Goal: Information Seeking & Learning: Find specific fact

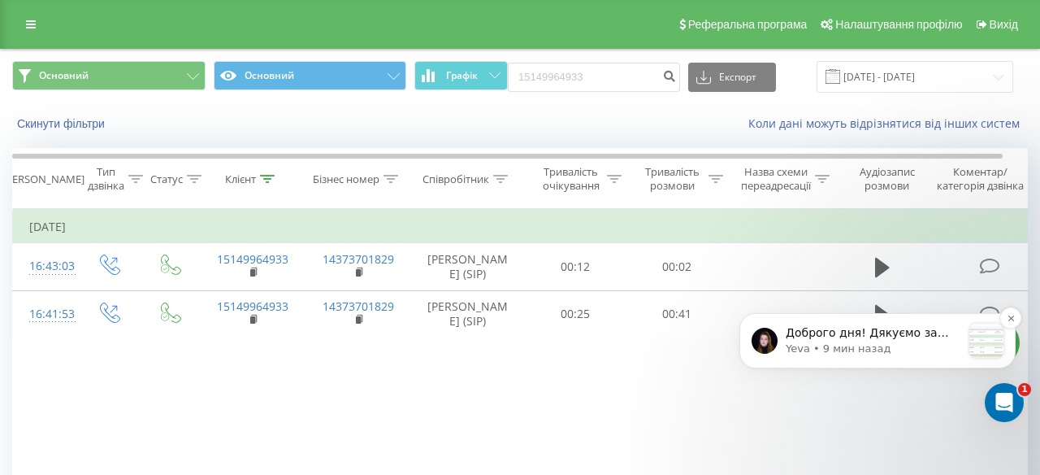
click at [994, 339] on div "message notification from Yeva, 9 мин назад. Доброго дня! Дякуємо за ваше очіку…" at bounding box center [987, 341] width 34 height 34
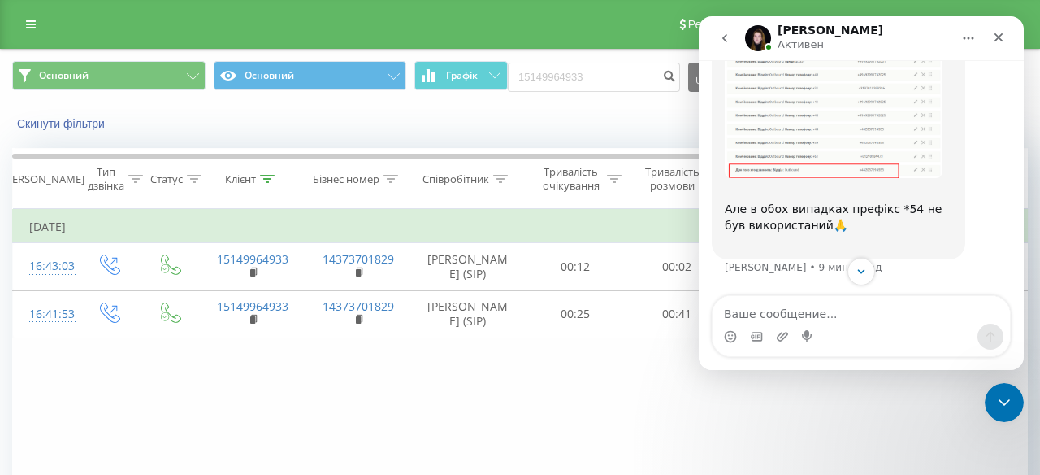
scroll to position [3362, 0]
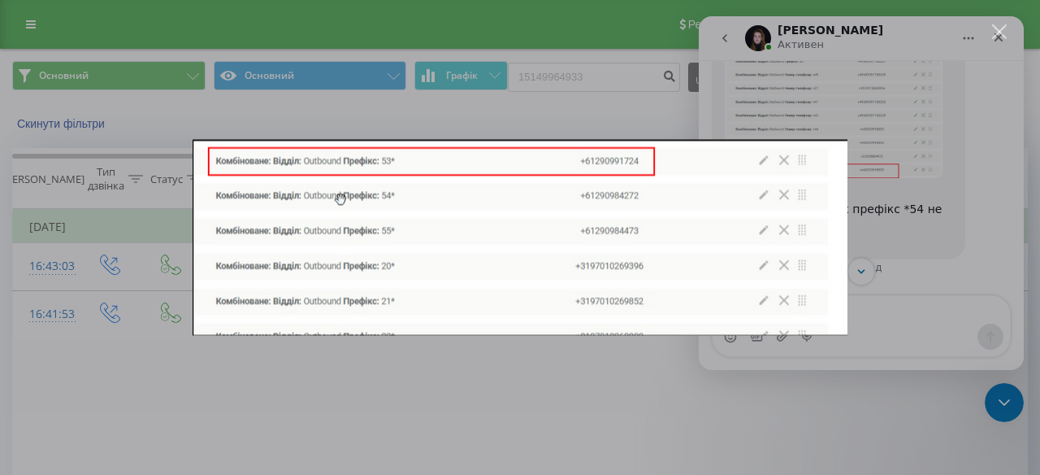
click at [971, 189] on div "Мессенджер Intercom" at bounding box center [520, 237] width 1040 height 475
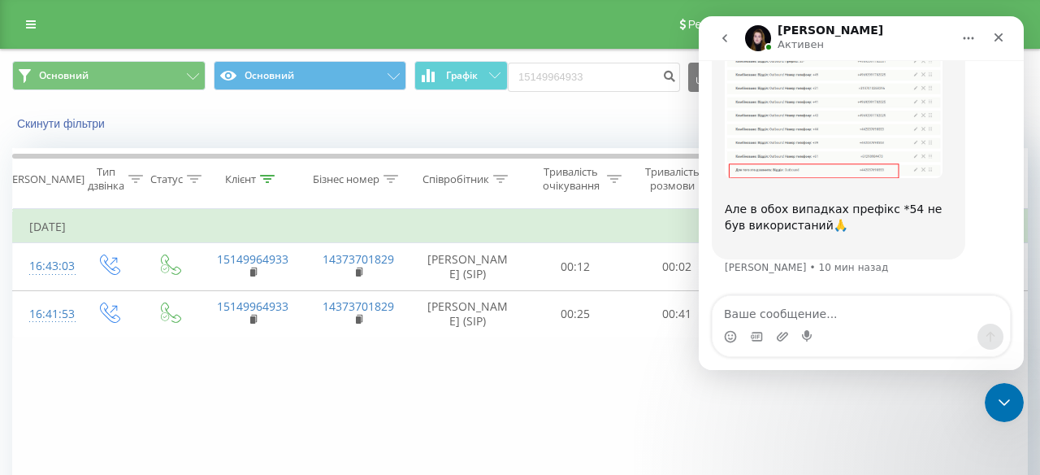
scroll to position [3734, 0]
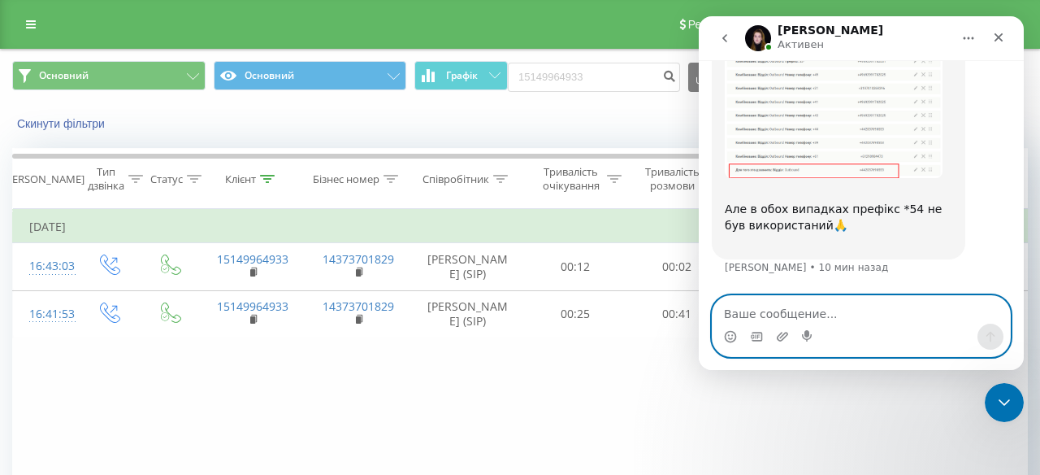
click at [833, 312] on textarea "Ваше сообщение..." at bounding box center [862, 310] width 298 height 28
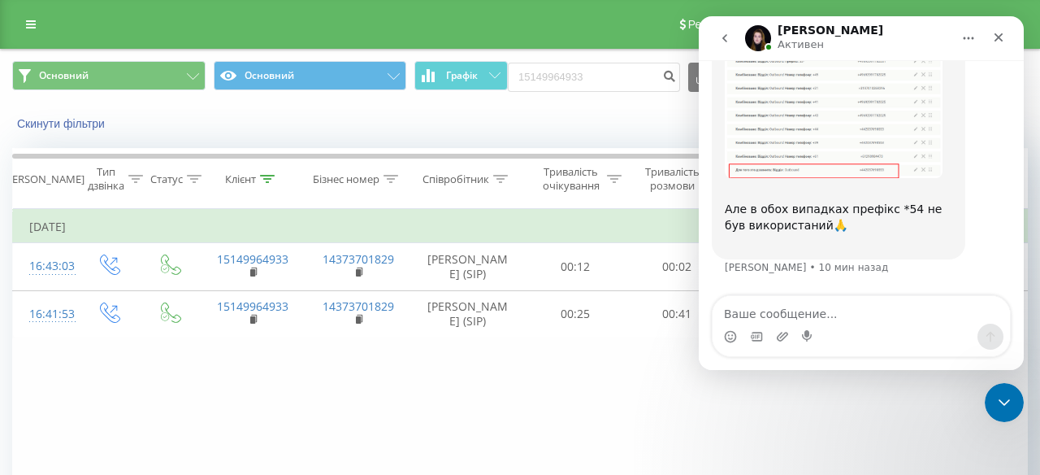
click at [820, 160] on img "Yeva говорит…" at bounding box center [834, 83] width 218 height 190
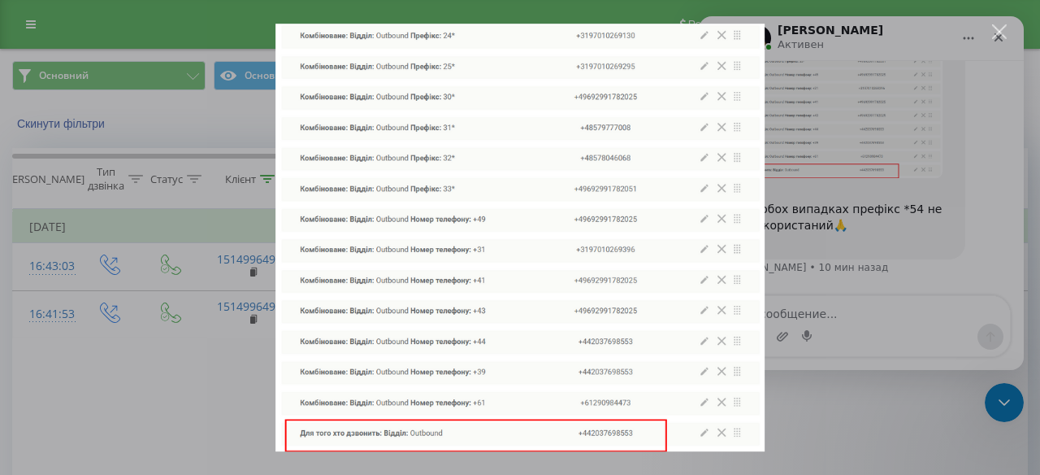
click at [841, 205] on div "Мессенджер Intercom" at bounding box center [520, 237] width 1040 height 475
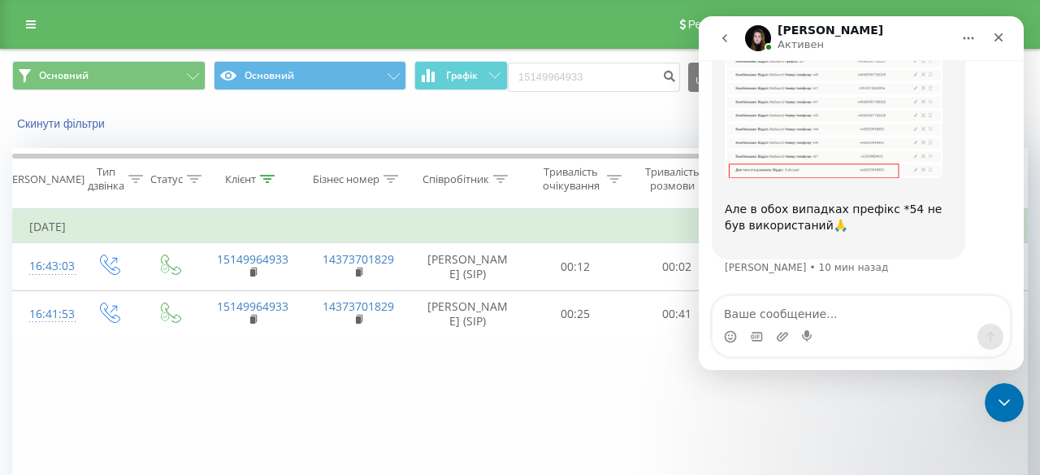
scroll to position [3661, 0]
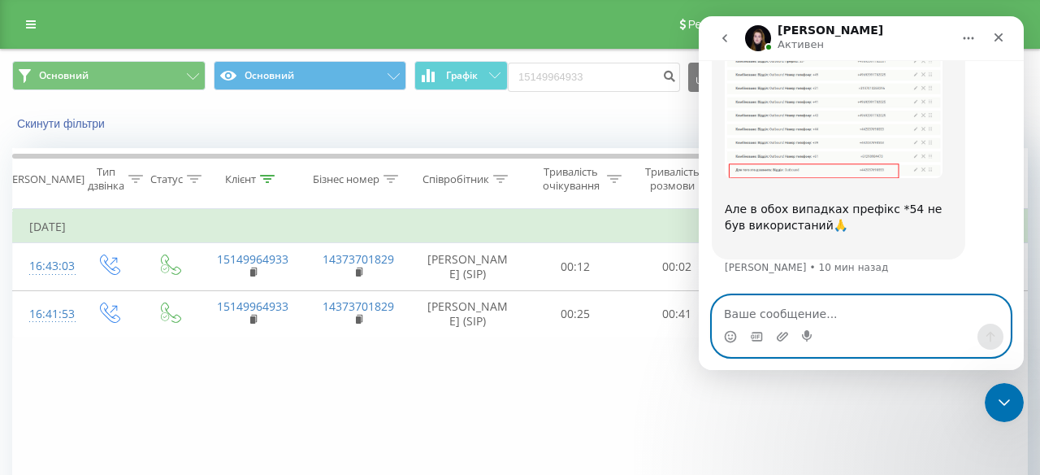
click at [773, 311] on textarea "Ваше сообщение..." at bounding box center [862, 310] width 298 height 28
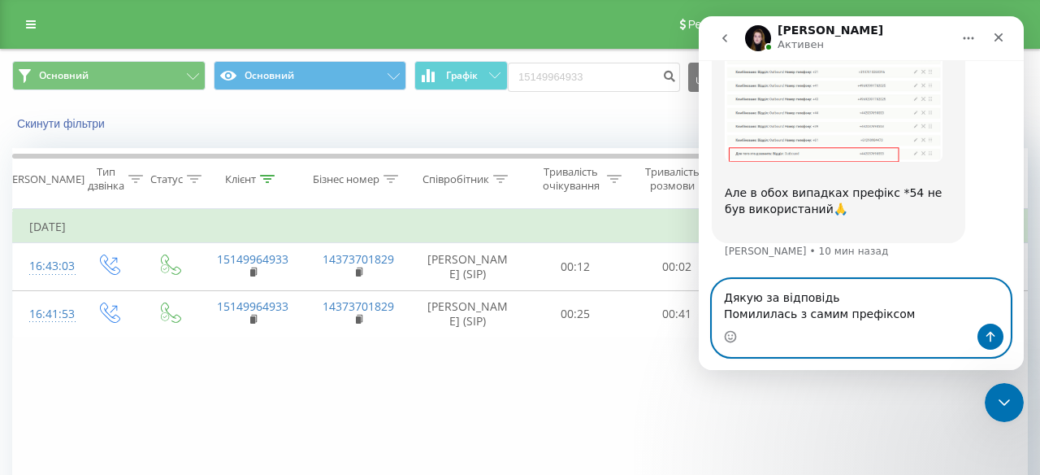
scroll to position [3767, 0]
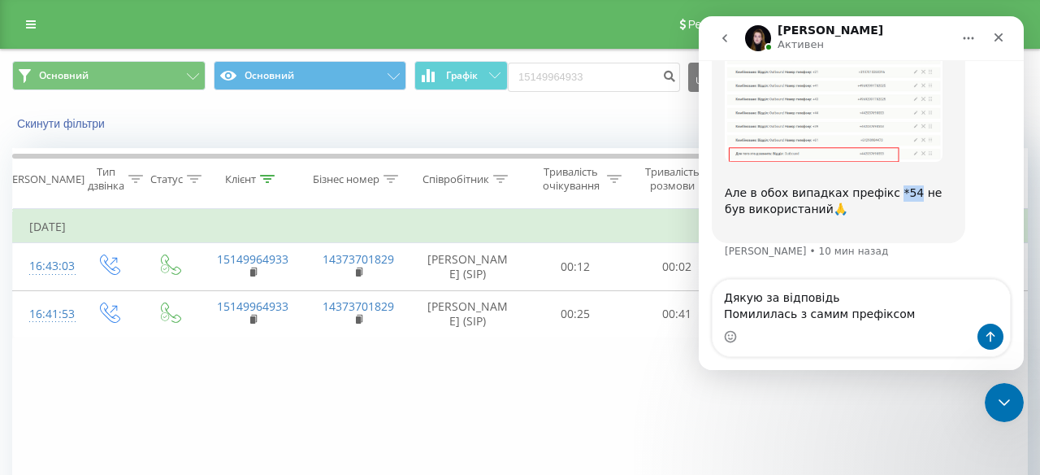
drag, startPoint x: 906, startPoint y: 179, endPoint x: 885, endPoint y: 177, distance: 21.2
click at [886, 178] on div "Але в обох випадках префікс *54 не був використаний🙏 ​" at bounding box center [839, 201] width 228 height 63
copy div "*54"
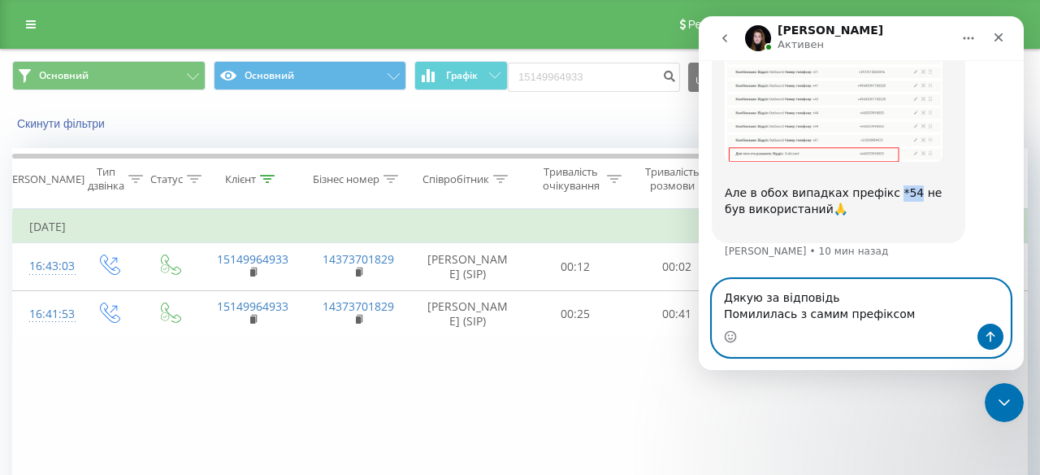
click at [756, 311] on textarea "Дякую за відповідь Помилилась з самим префіксом" at bounding box center [862, 302] width 298 height 44
paste textarea "*54"
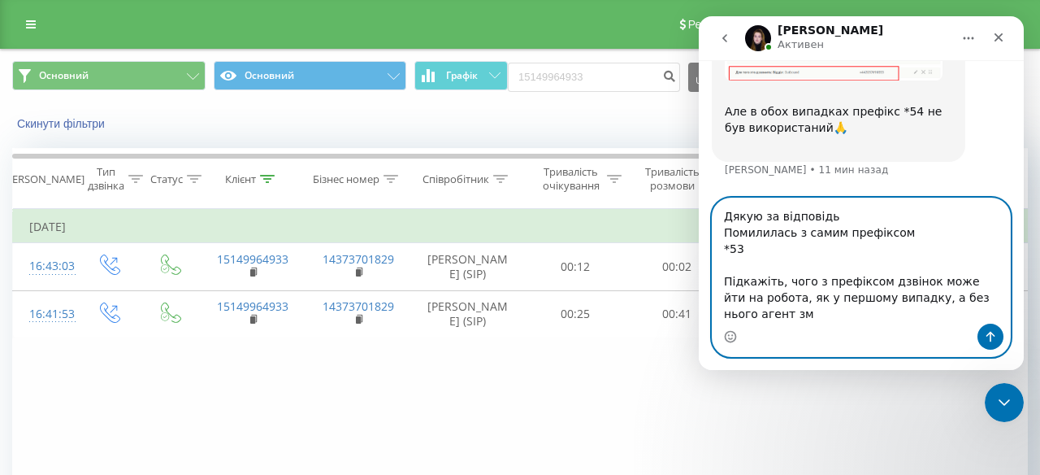
scroll to position [3832, 0]
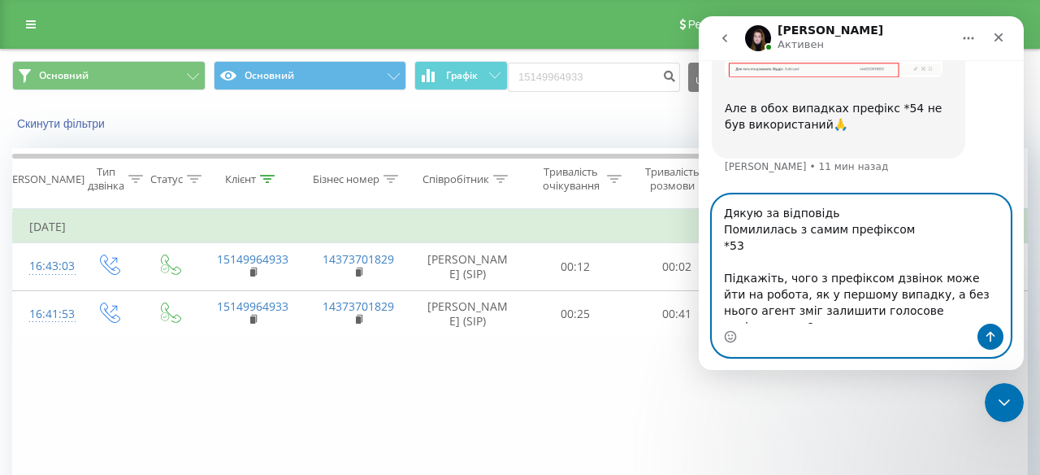
type textarea "Дякую за відповідь Помилилась з самим префіксом *53 Підкажіть, чого з префіксом…"
click at [985, 338] on icon "Отправить сообщение…" at bounding box center [990, 336] width 13 height 13
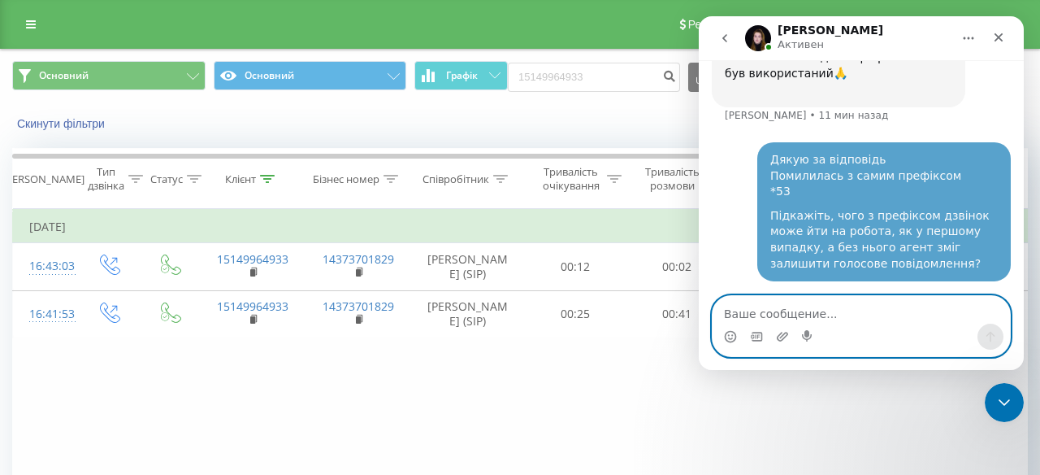
scroll to position [3886, 0]
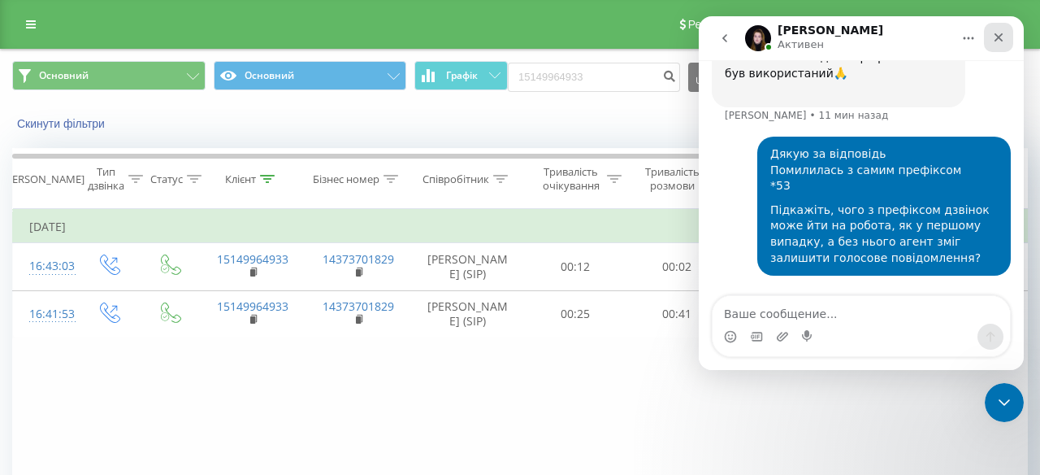
click at [996, 38] on icon "Закрыть" at bounding box center [999, 37] width 13 height 13
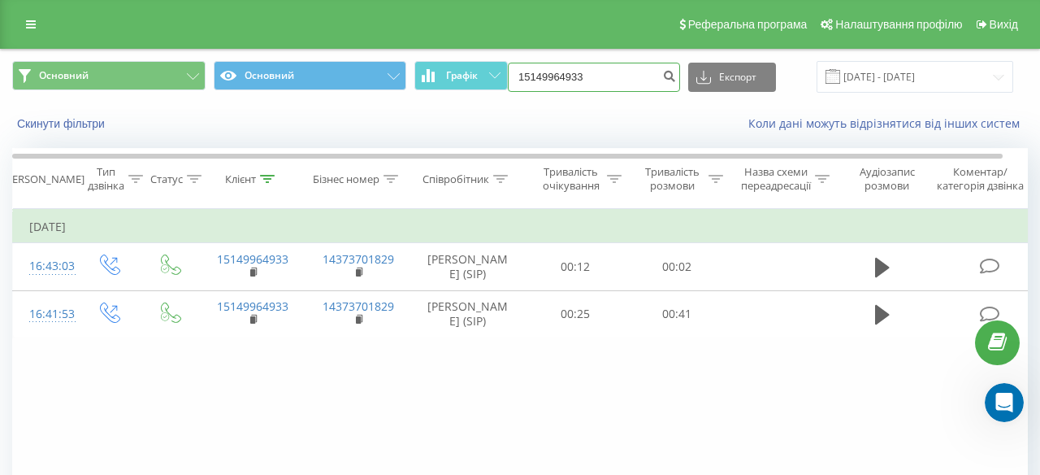
click at [633, 74] on input "15149964933" at bounding box center [594, 77] width 172 height 29
click at [97, 123] on button "Скинути фільтри" at bounding box center [62, 123] width 101 height 15
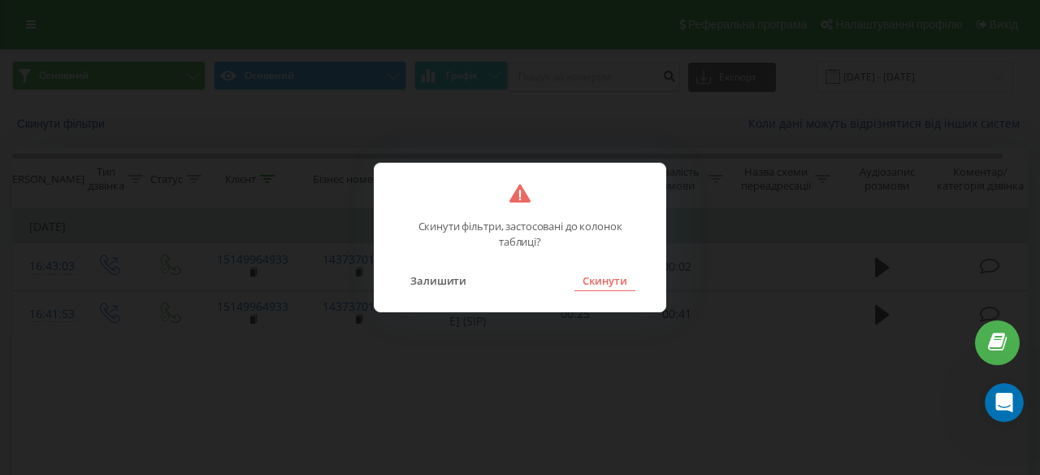
click at [600, 280] on button "Скинути" at bounding box center [605, 280] width 61 height 21
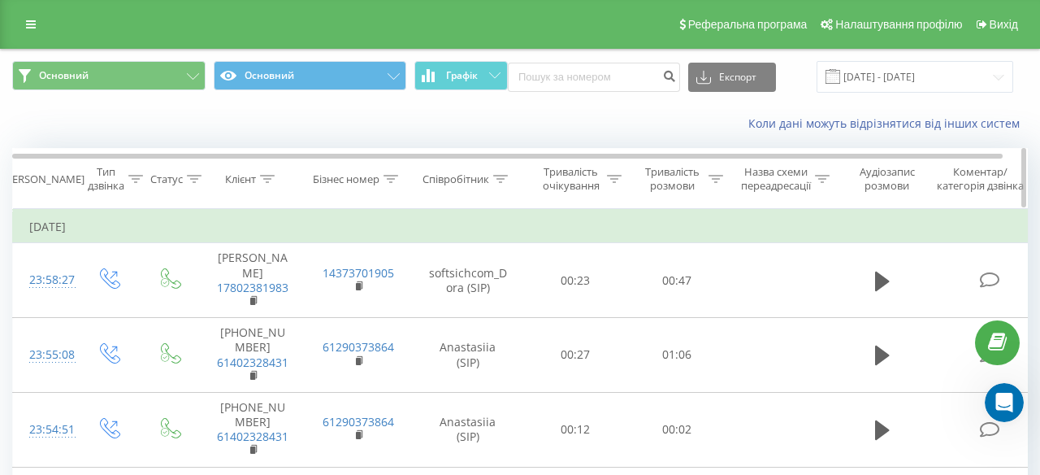
click at [507, 178] on icon at bounding box center [500, 179] width 15 height 8
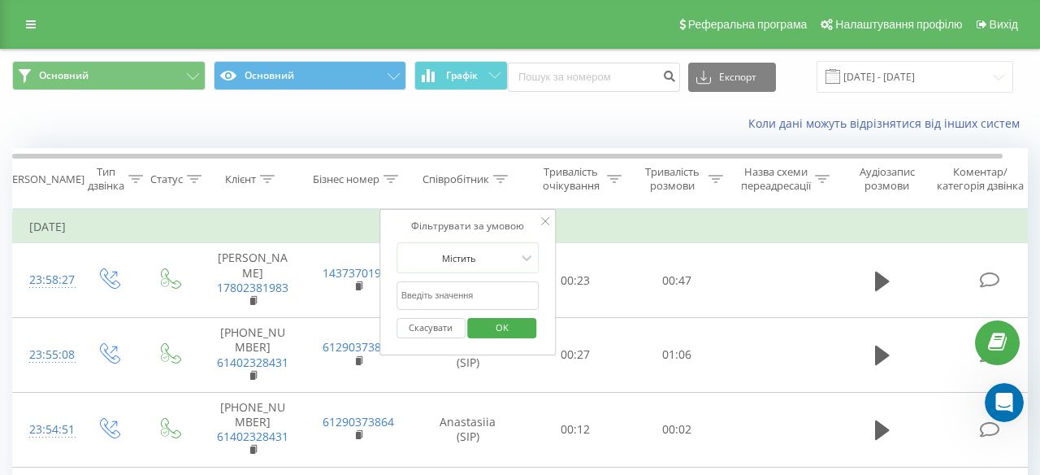
click at [479, 294] on input "text" at bounding box center [468, 295] width 143 height 28
click at [481, 293] on input "text" at bounding box center [468, 295] width 143 height 28
type input "і"
type input "[GEOGRAPHIC_DATA]"
click at [504, 322] on span "OK" at bounding box center [503, 327] width 46 height 25
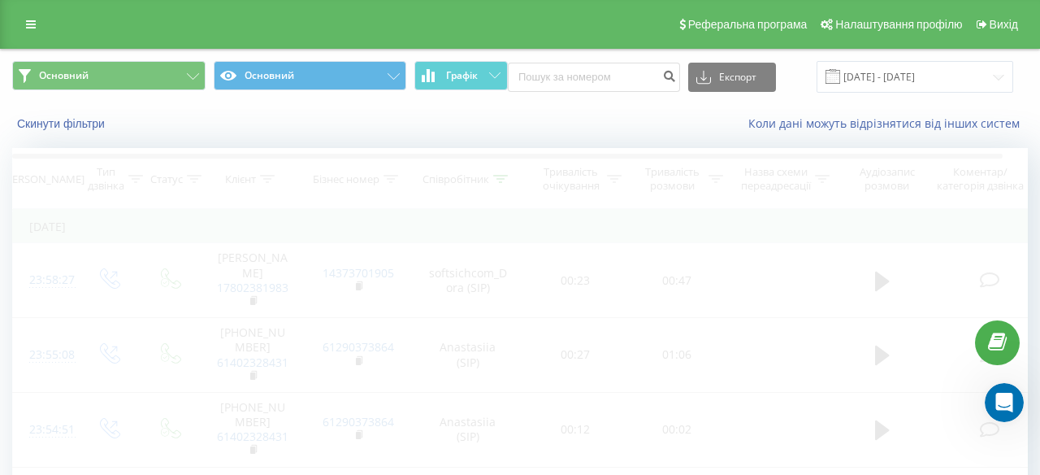
scroll to position [3949, 0]
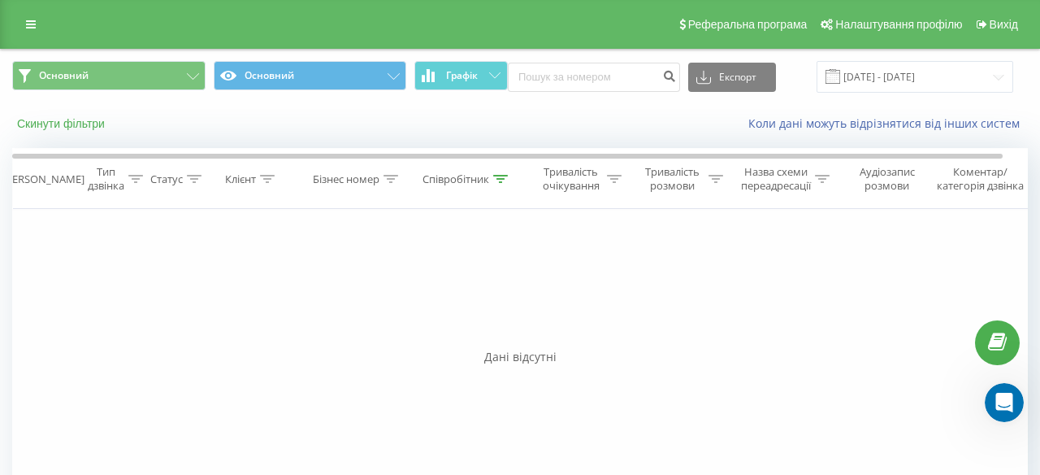
click at [96, 124] on button "Скинути фільтри" at bounding box center [62, 123] width 101 height 15
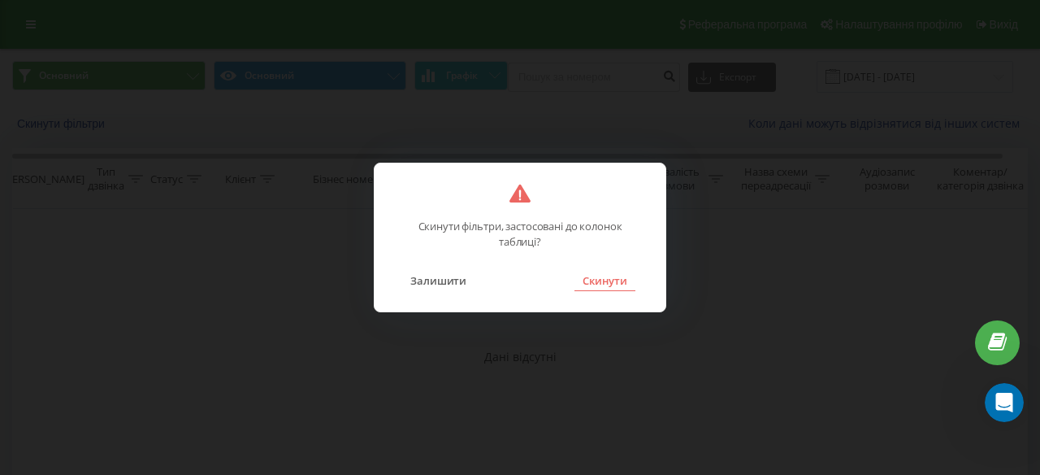
click at [615, 280] on button "Скинути" at bounding box center [605, 280] width 61 height 21
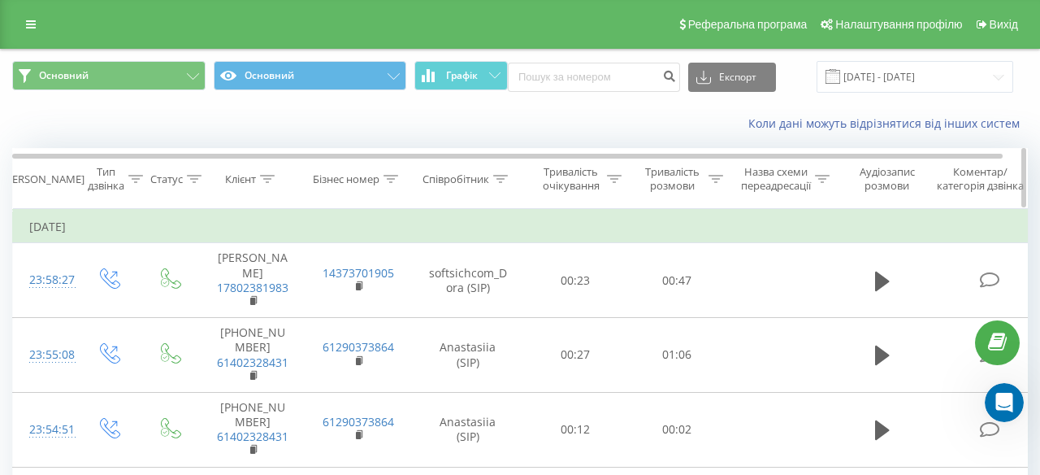
click at [502, 176] on icon at bounding box center [500, 179] width 15 height 8
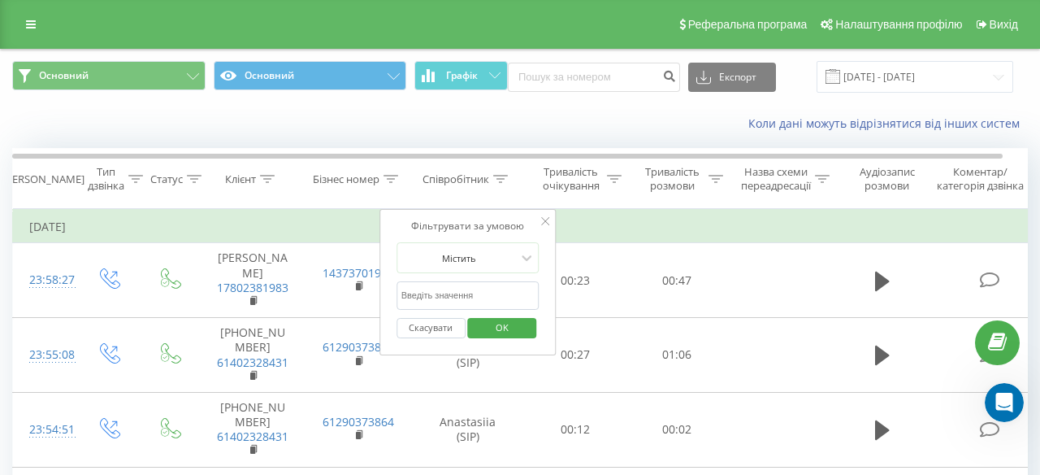
click at [433, 294] on input "text" at bounding box center [468, 295] width 143 height 28
type input "[GEOGRAPHIC_DATA]"
click at [497, 329] on span "OK" at bounding box center [503, 327] width 46 height 25
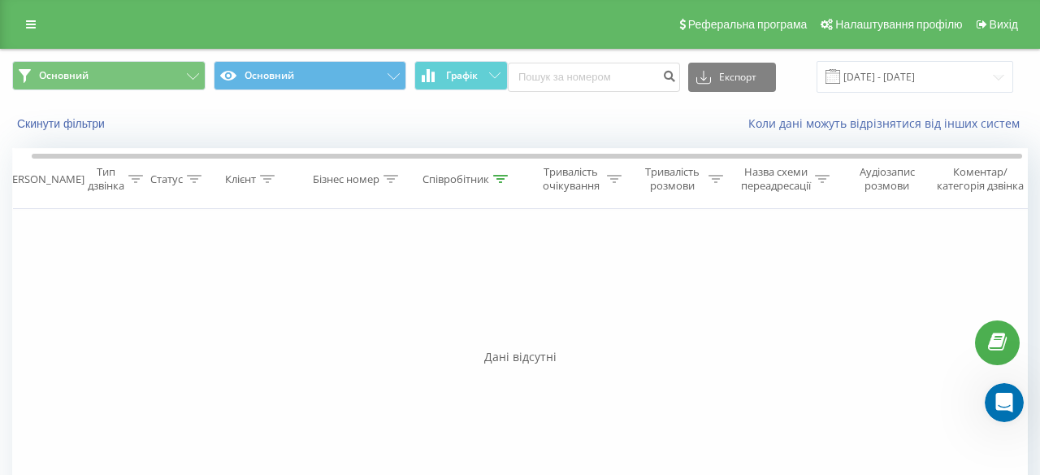
scroll to position [0, 25]
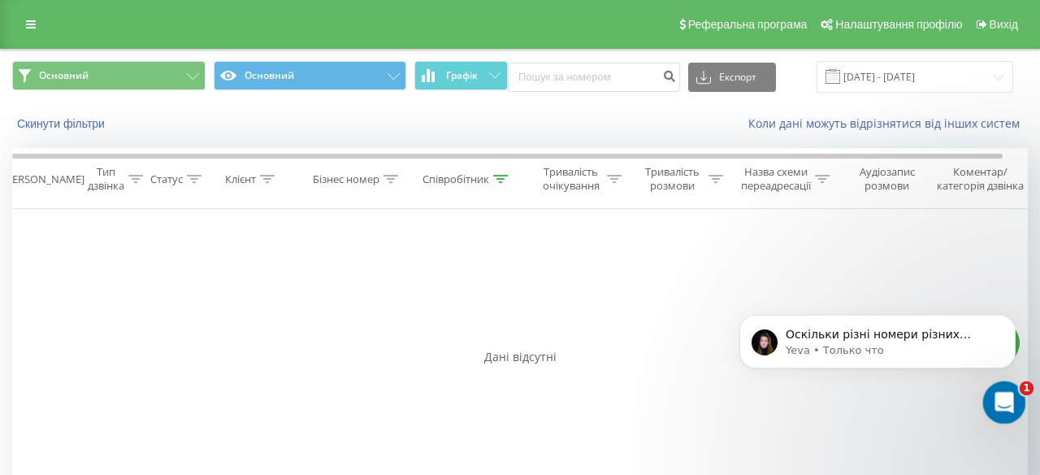
click at [1004, 397] on icon "Открыть службу сообщений Intercom" at bounding box center [1002, 400] width 27 height 27
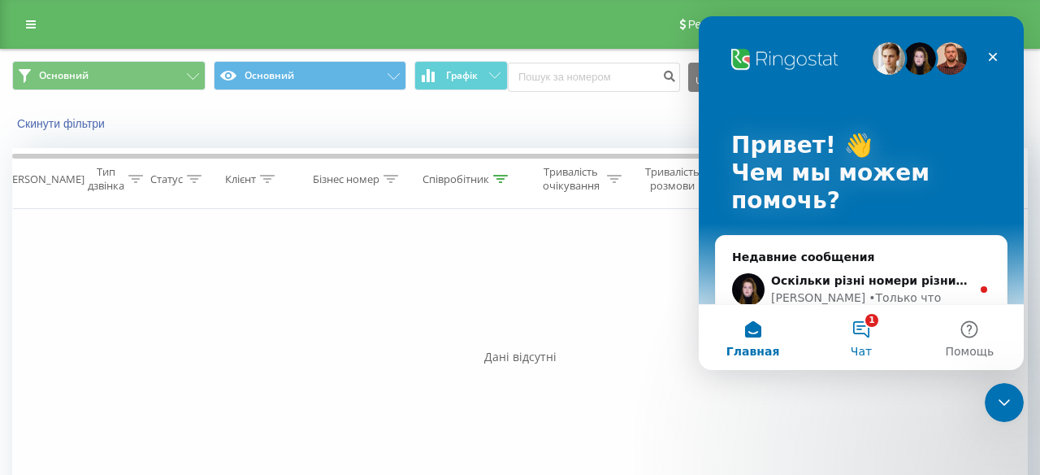
click at [870, 345] on span "Чат" at bounding box center [861, 350] width 21 height 11
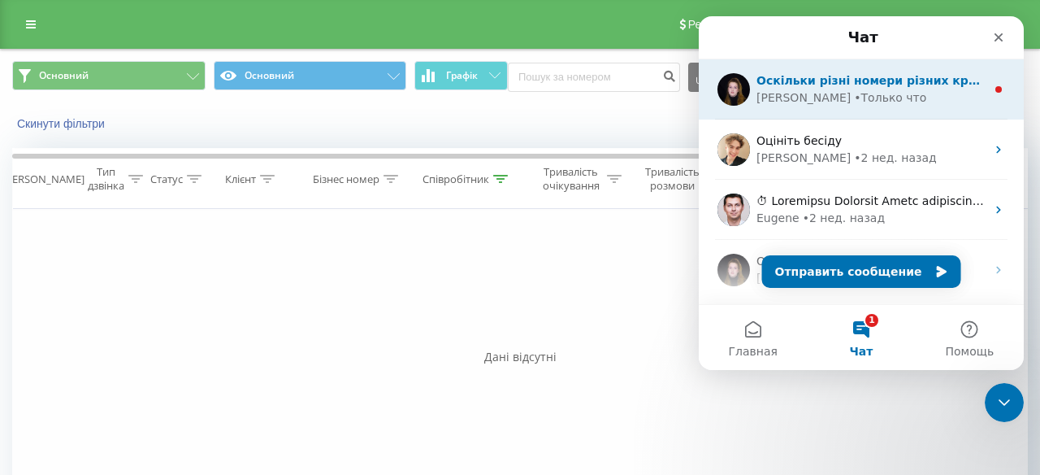
click at [873, 97] on div "[PERSON_NAME] • Только что" at bounding box center [871, 97] width 229 height 17
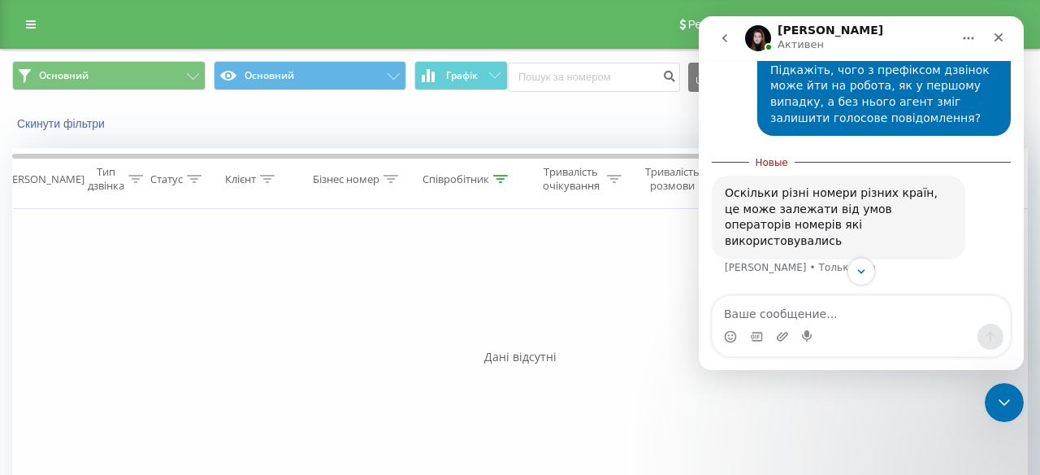
scroll to position [3994, 0]
click at [816, 245] on div "Оскільки різні номери різних країн, це може залежати від умов операторів номері…" at bounding box center [839, 216] width 228 height 63
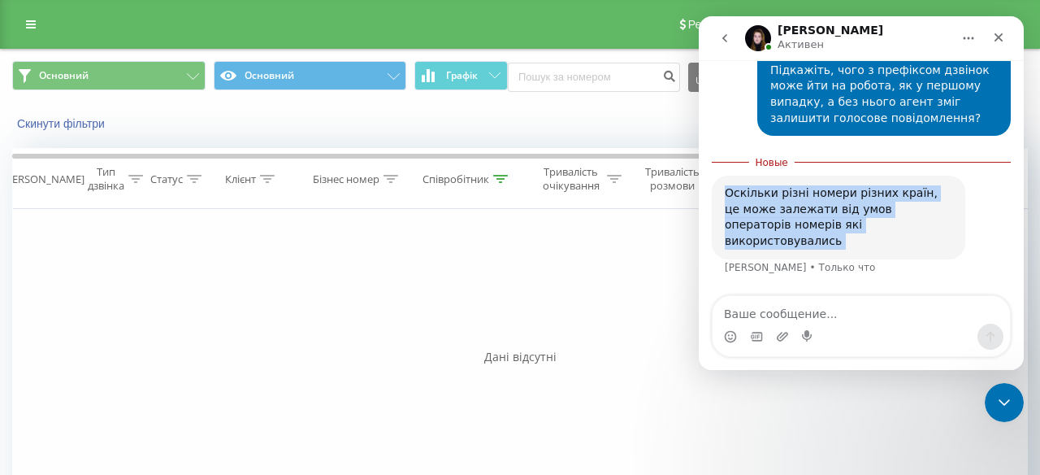
copy div "Оскільки різні номери різних країн, це може залежати від умов операторів номері…"
click at [850, 228] on div "Оскільки різні номери різних країн, це може залежати від умов операторів номері…" at bounding box center [839, 216] width 228 height 63
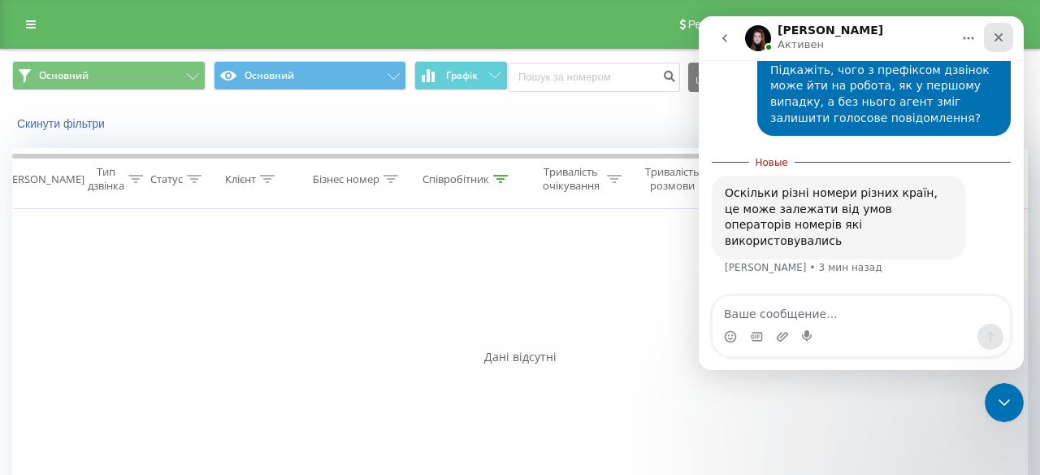
click at [1002, 37] on icon "Закрыть" at bounding box center [999, 37] width 13 height 13
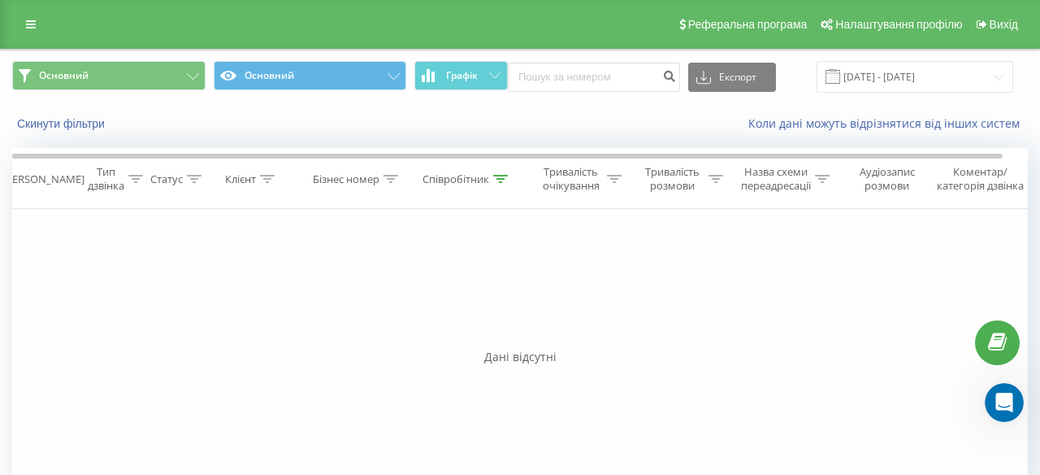
scroll to position [3967, 0]
click at [70, 122] on button "Скинути фільтри" at bounding box center [62, 123] width 101 height 15
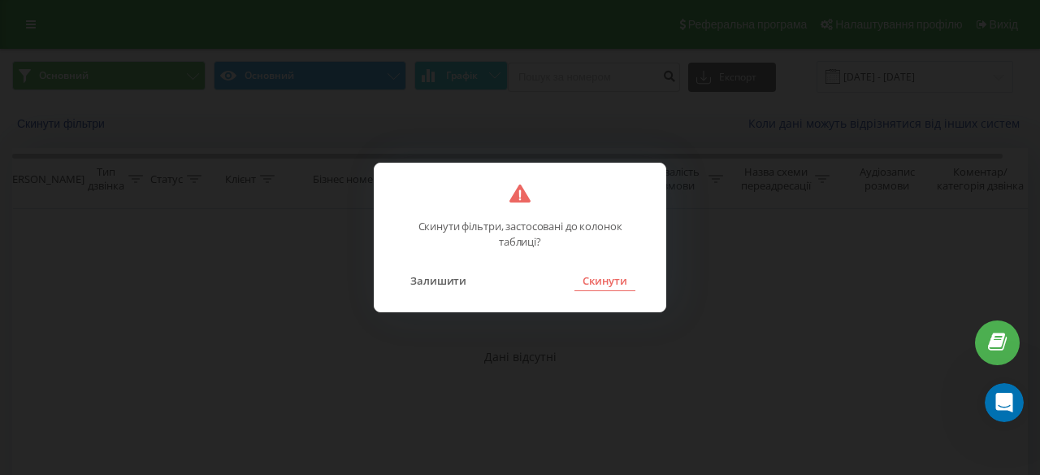
click at [606, 277] on button "Скинути" at bounding box center [605, 280] width 61 height 21
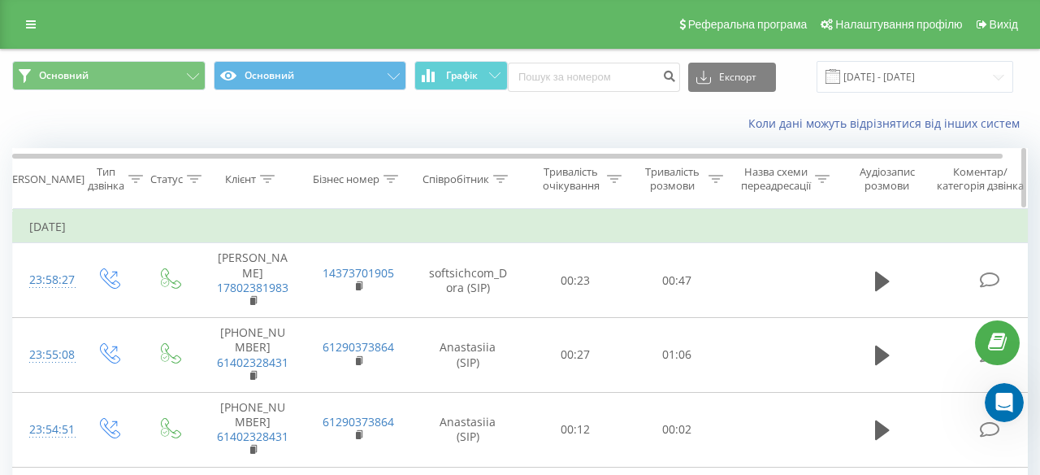
click at [510, 176] on div "Співробітник" at bounding box center [468, 179] width 114 height 14
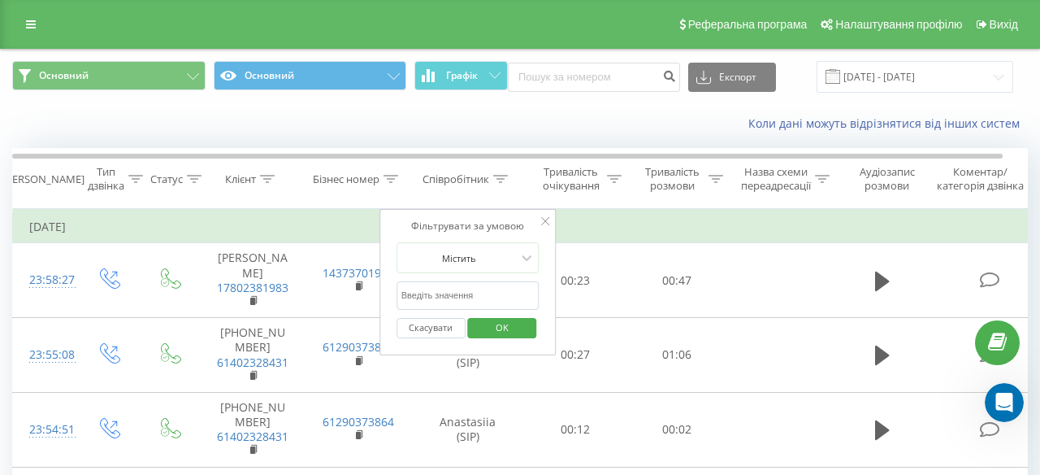
click at [475, 282] on input "text" at bounding box center [468, 295] width 143 height 28
type input "и"
click at [494, 330] on span "OK" at bounding box center [503, 327] width 46 height 25
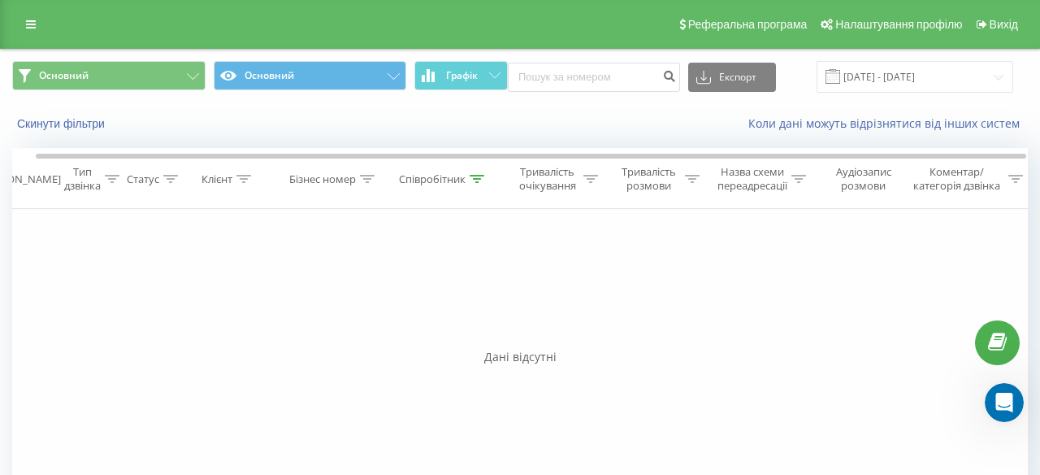
scroll to position [0, 25]
click at [476, 178] on icon at bounding box center [476, 179] width 15 height 8
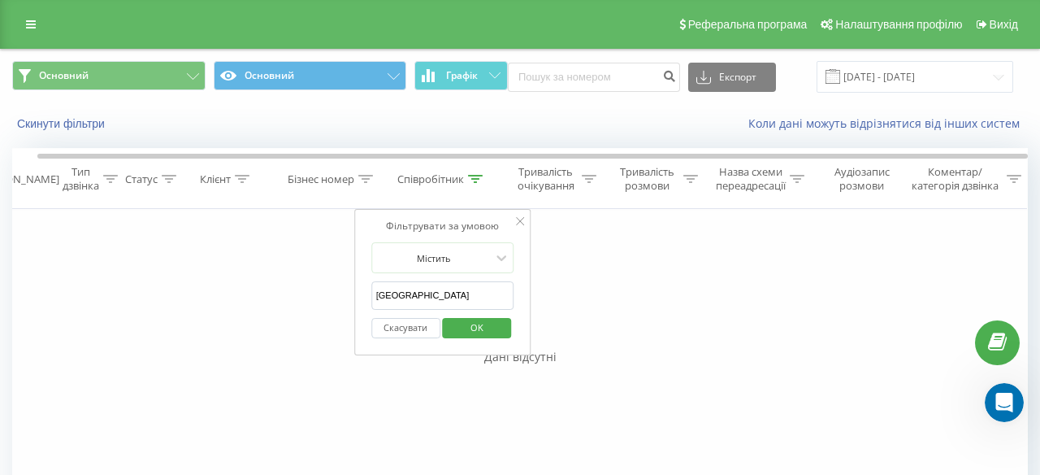
click at [444, 299] on input "[GEOGRAPHIC_DATA]" at bounding box center [442, 295] width 143 height 28
click at [458, 299] on input "[GEOGRAPHIC_DATA]" at bounding box center [442, 295] width 143 height 28
click button "OK" at bounding box center [477, 328] width 69 height 20
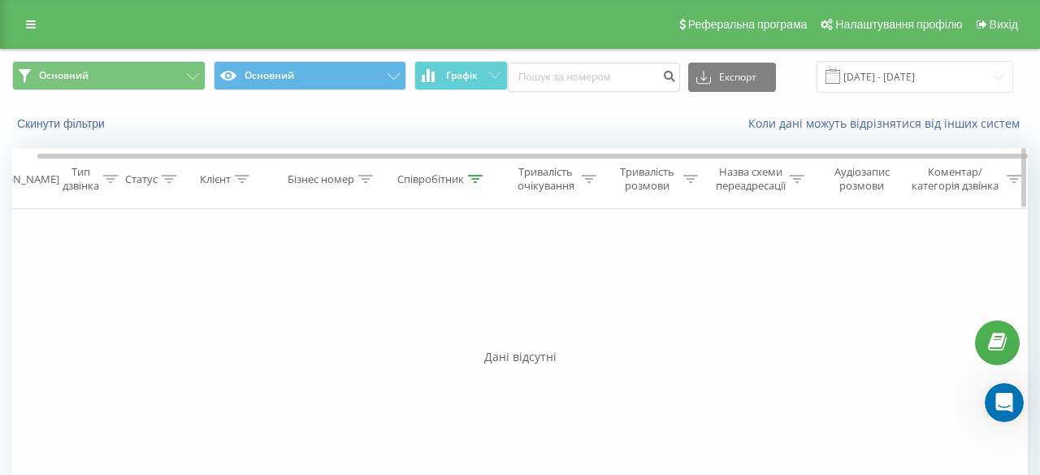
click at [473, 176] on icon at bounding box center [475, 179] width 15 height 8
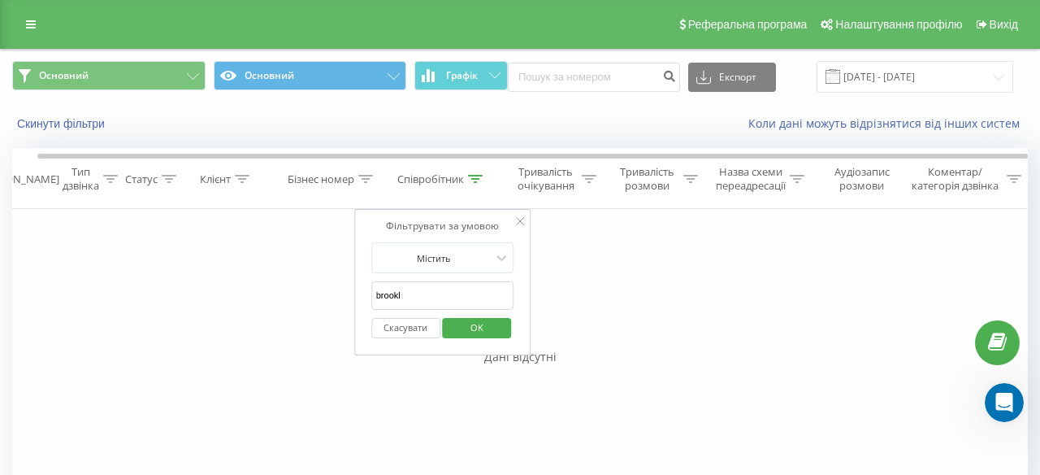
click at [428, 296] on input "brookl" at bounding box center [442, 295] width 143 height 28
click button "OK" at bounding box center [477, 328] width 69 height 20
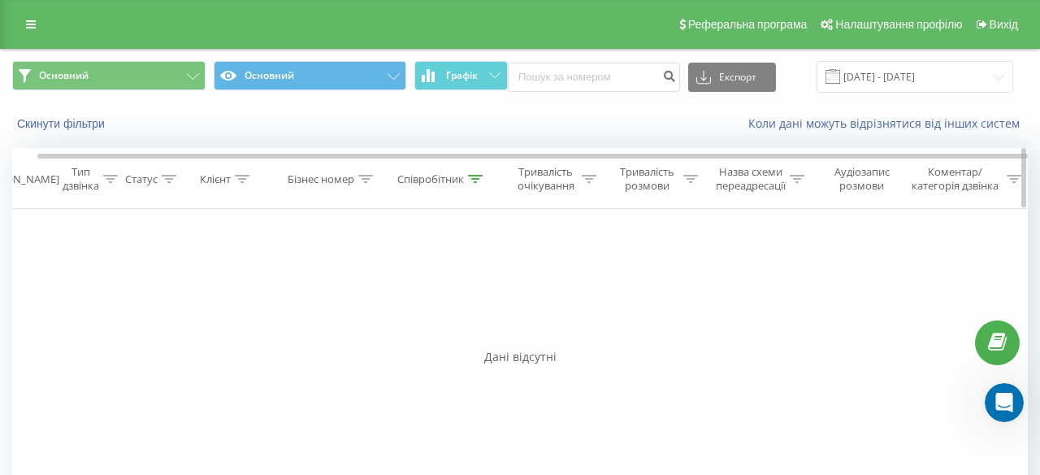
click at [477, 185] on div at bounding box center [475, 179] width 15 height 14
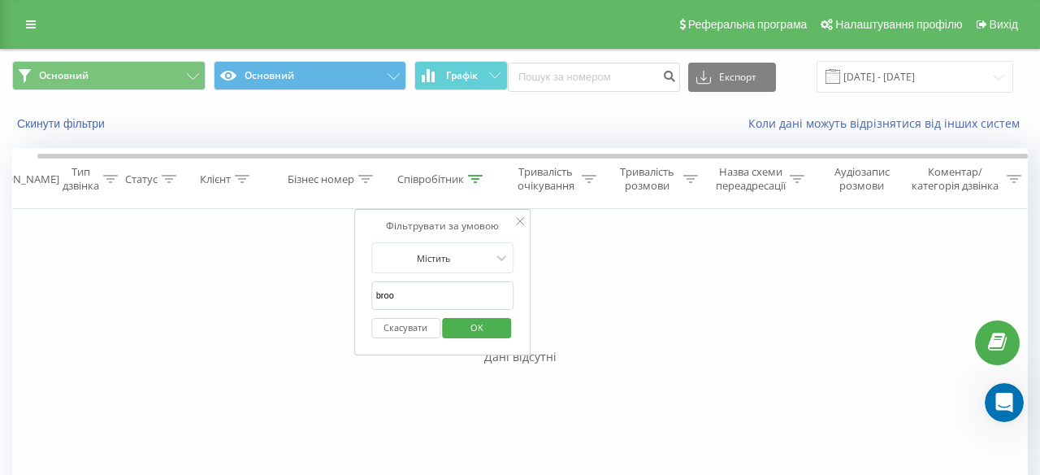
click at [440, 298] on input "broo" at bounding box center [442, 295] width 143 height 28
type input "[PERSON_NAME]"
click at [505, 326] on button "OK" at bounding box center [477, 328] width 69 height 20
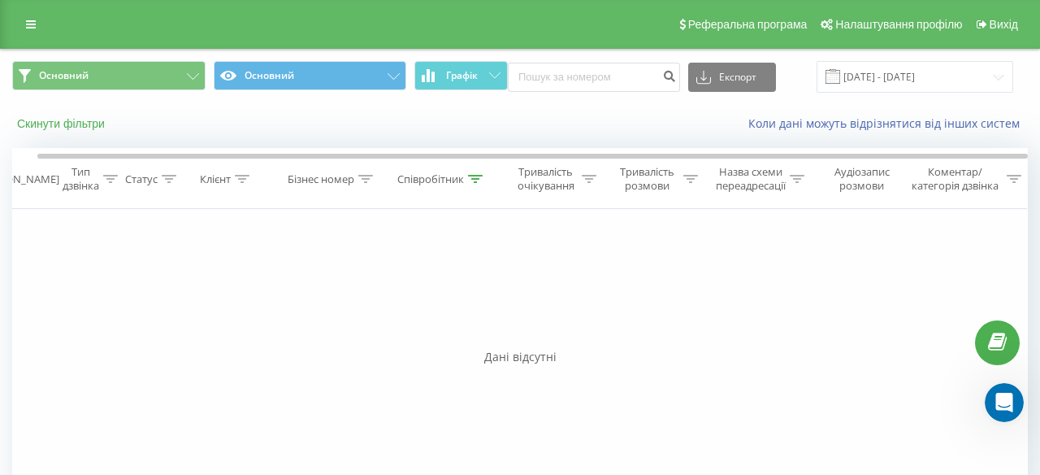
click at [97, 128] on button "Скинути фільтри" at bounding box center [62, 123] width 101 height 15
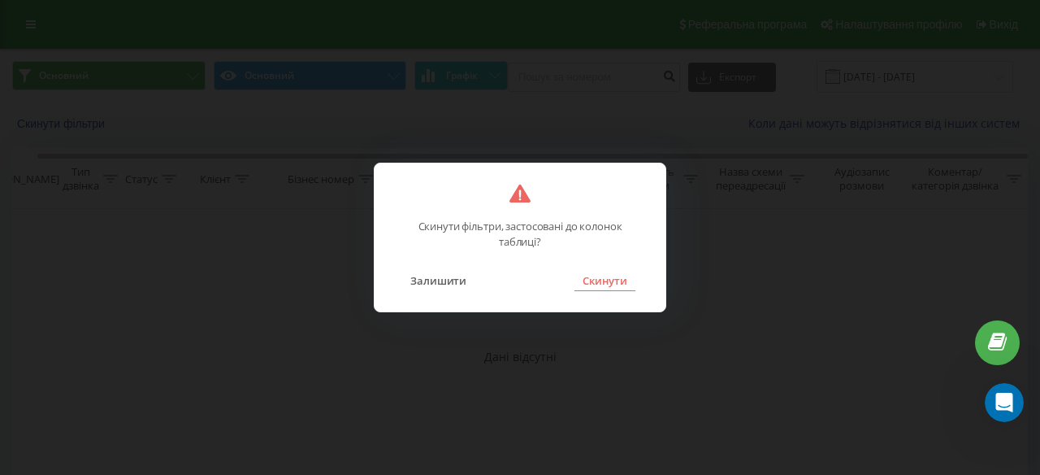
click at [602, 279] on button "Скинути" at bounding box center [605, 280] width 61 height 21
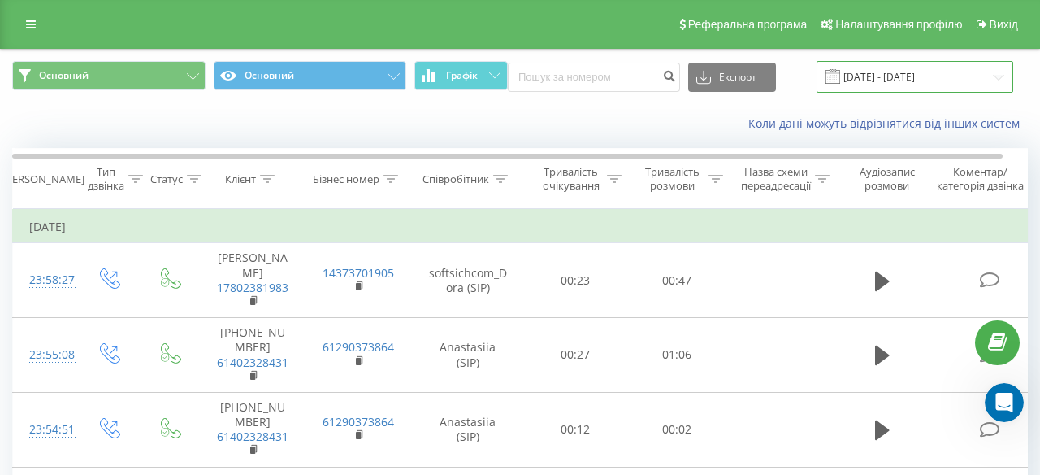
click at [873, 78] on input "[DATE] - [DATE]" at bounding box center [915, 77] width 197 height 32
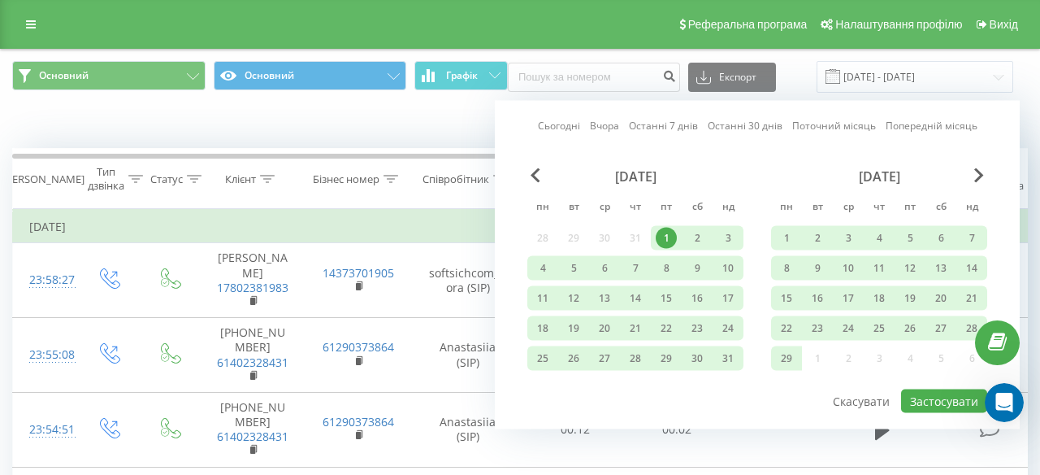
click at [817, 126] on link "Поточний місяць" at bounding box center [835, 125] width 84 height 15
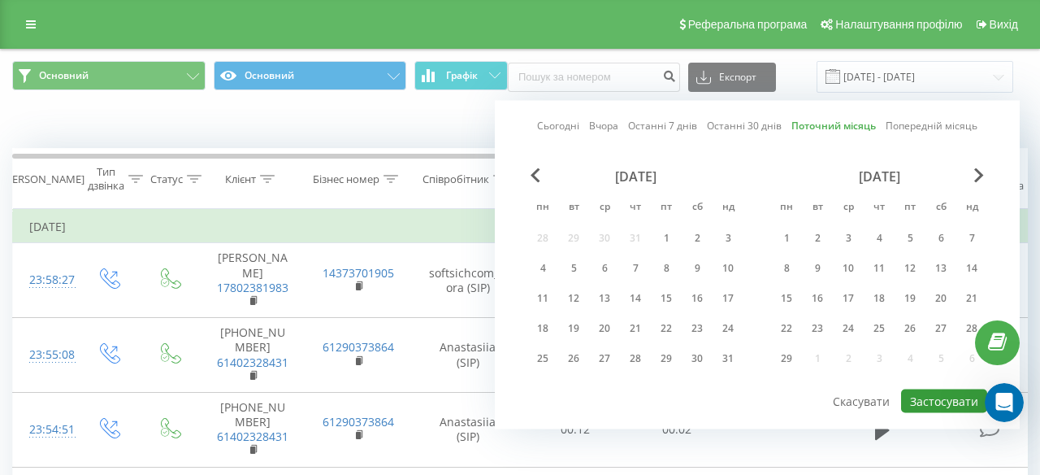
click at [927, 405] on button "Застосувати" at bounding box center [944, 401] width 86 height 24
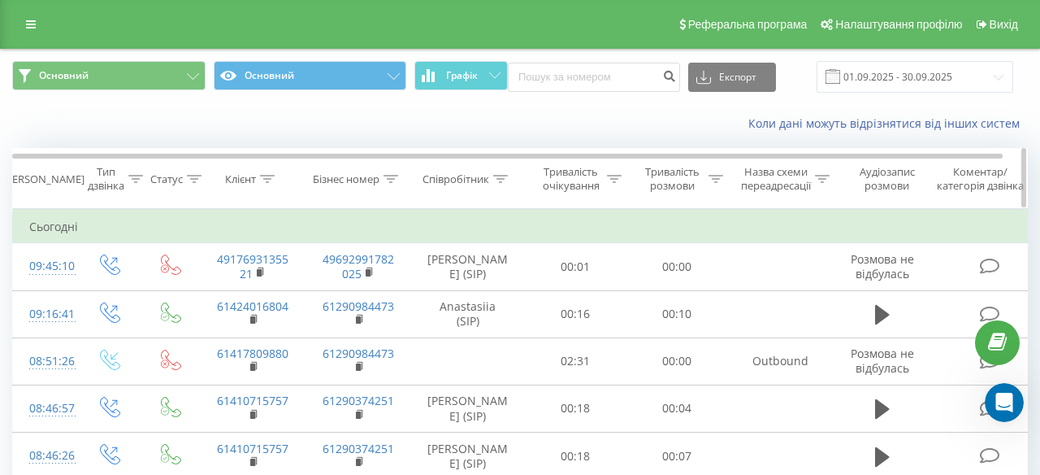
click at [504, 182] on icon at bounding box center [500, 179] width 15 height 8
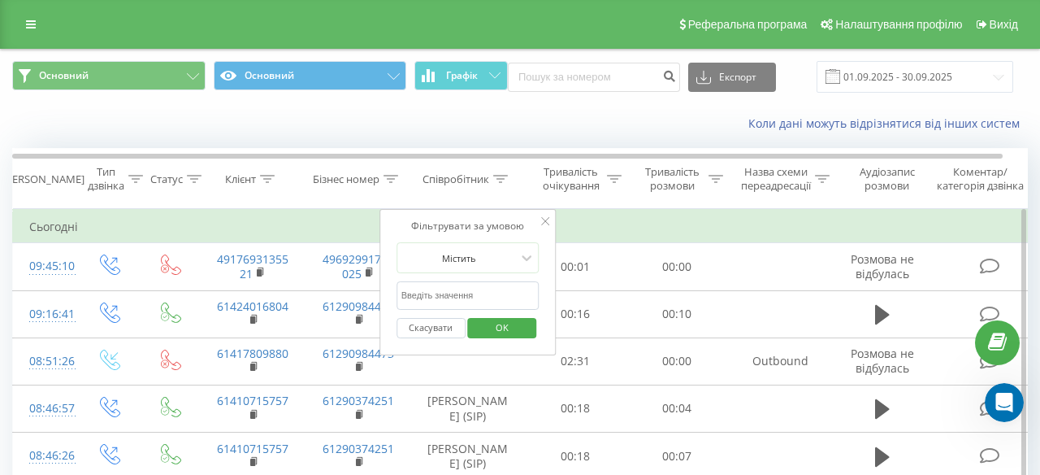
click at [462, 302] on input "text" at bounding box center [468, 295] width 143 height 28
type input "[GEOGRAPHIC_DATA]"
click at [507, 329] on span "OK" at bounding box center [503, 327] width 46 height 25
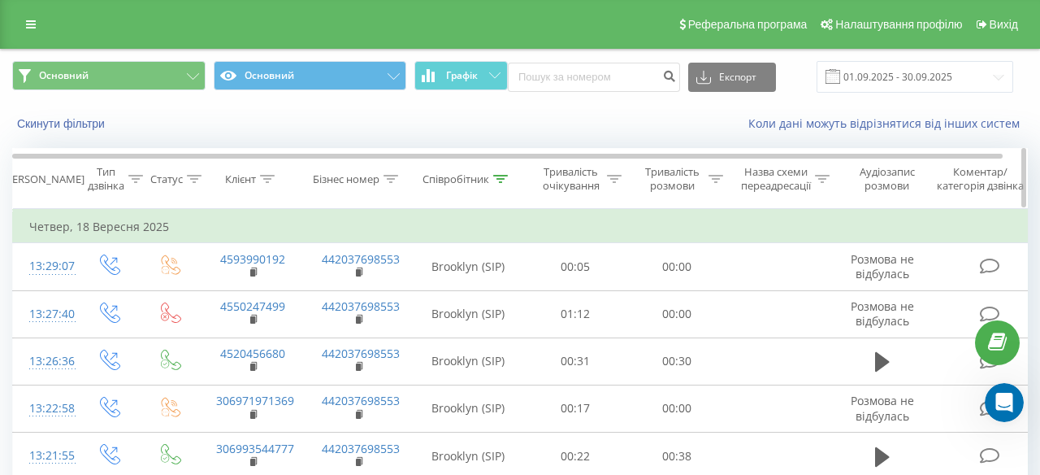
click at [720, 176] on icon at bounding box center [716, 179] width 15 height 8
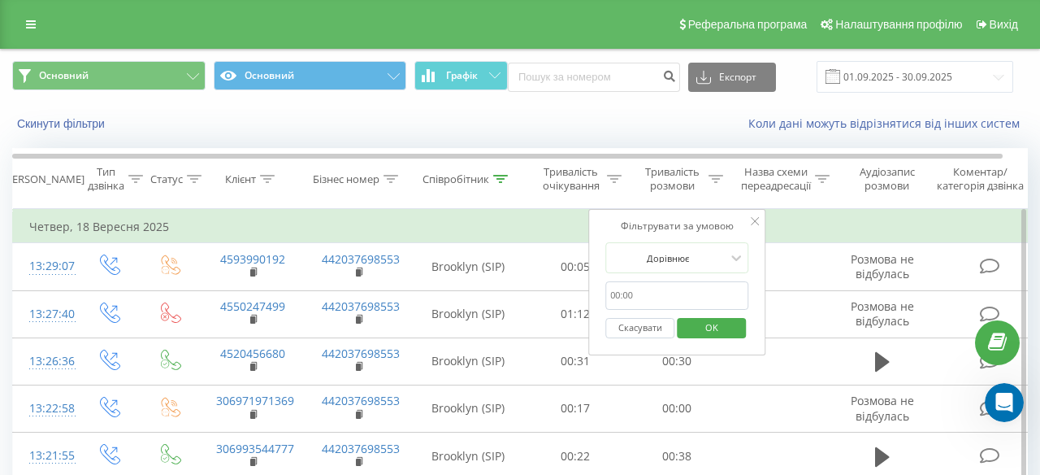
click at [668, 287] on input "text" at bounding box center [677, 295] width 143 height 28
type input "4"
click at [641, 342] on div "Скасувати OK" at bounding box center [677, 328] width 143 height 37
click at [632, 330] on button "Скасувати" at bounding box center [640, 328] width 69 height 20
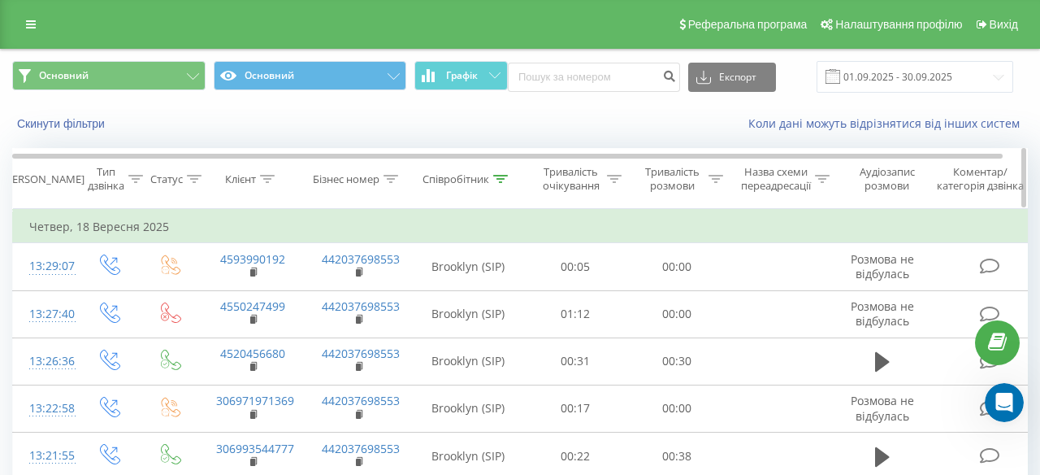
click at [490, 186] on th "Співробітник" at bounding box center [468, 179] width 114 height 60
click at [499, 175] on icon at bounding box center [501, 179] width 15 height 8
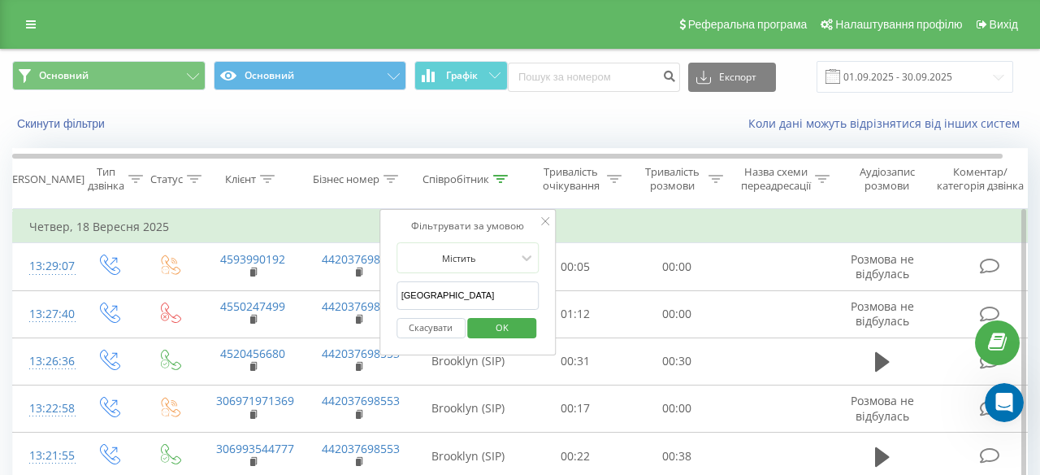
click at [452, 289] on input "[GEOGRAPHIC_DATA]" at bounding box center [468, 295] width 143 height 28
type input "[PERSON_NAME]"
click at [495, 332] on span "OK" at bounding box center [503, 327] width 46 height 25
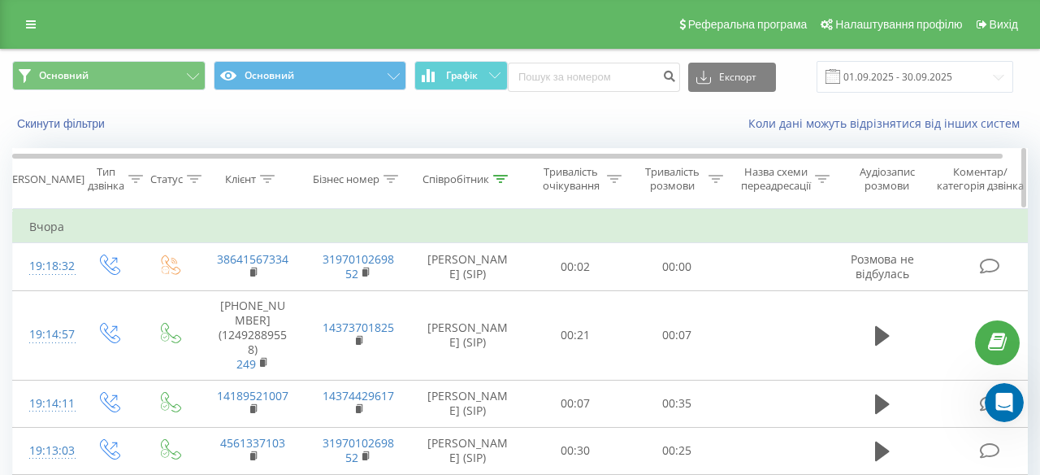
click at [714, 180] on icon at bounding box center [716, 179] width 15 height 8
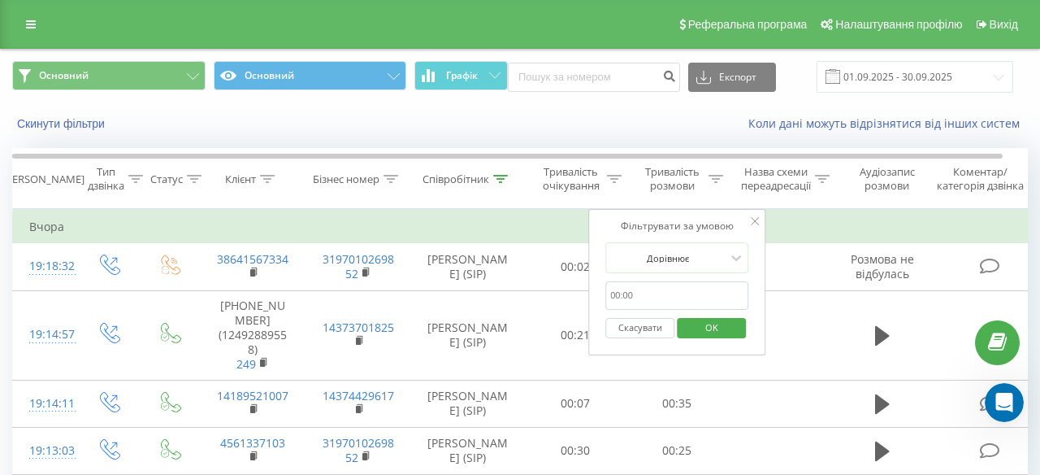
click at [641, 298] on input "text" at bounding box center [677, 295] width 143 height 28
type input "00:40"
click at [711, 327] on span "OK" at bounding box center [712, 327] width 46 height 25
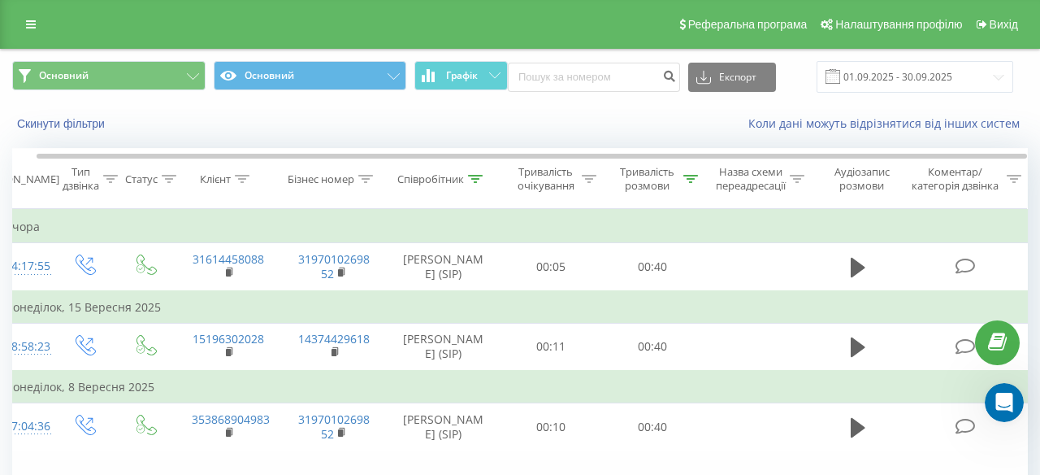
scroll to position [0, 24]
click at [684, 176] on icon at bounding box center [691, 179] width 15 height 8
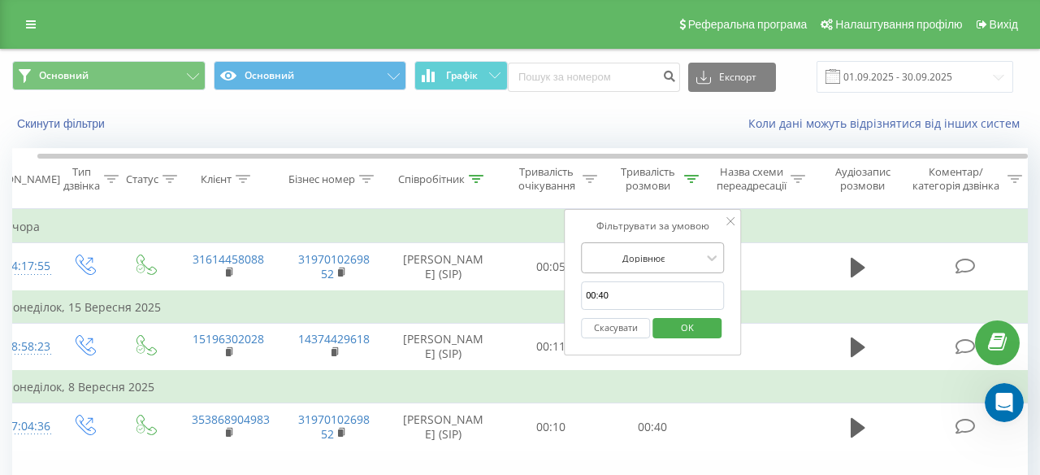
click at [680, 249] on div "Дорівнює" at bounding box center [643, 257] width 119 height 24
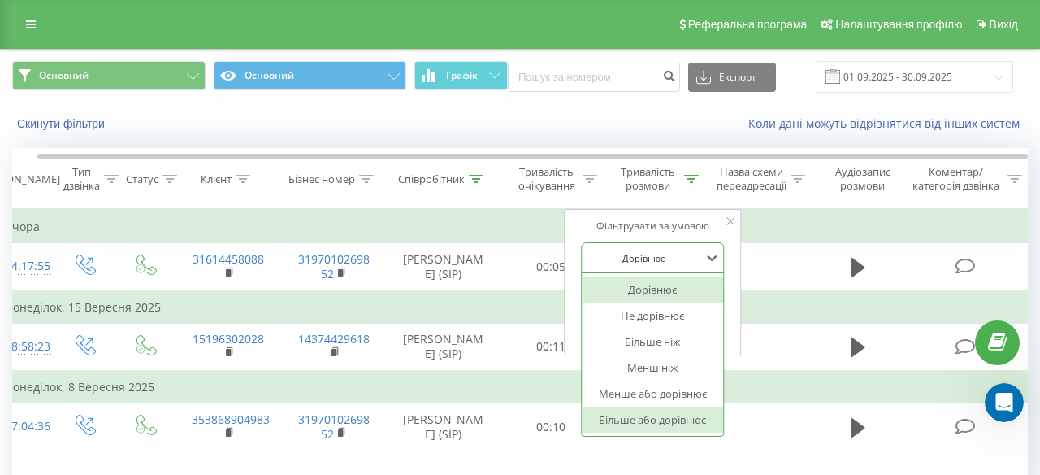
click at [669, 422] on div "Більше або дорівнює" at bounding box center [652, 419] width 141 height 26
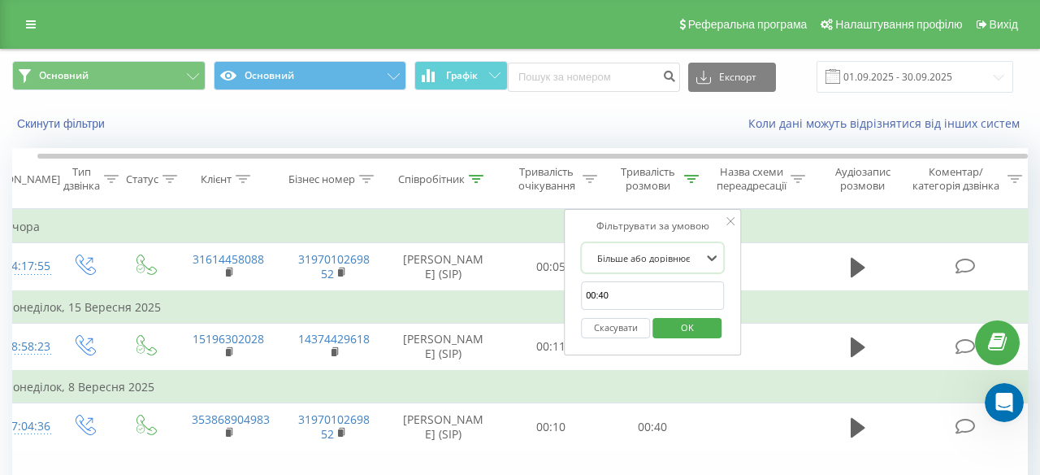
click at [694, 328] on span "OK" at bounding box center [688, 327] width 46 height 25
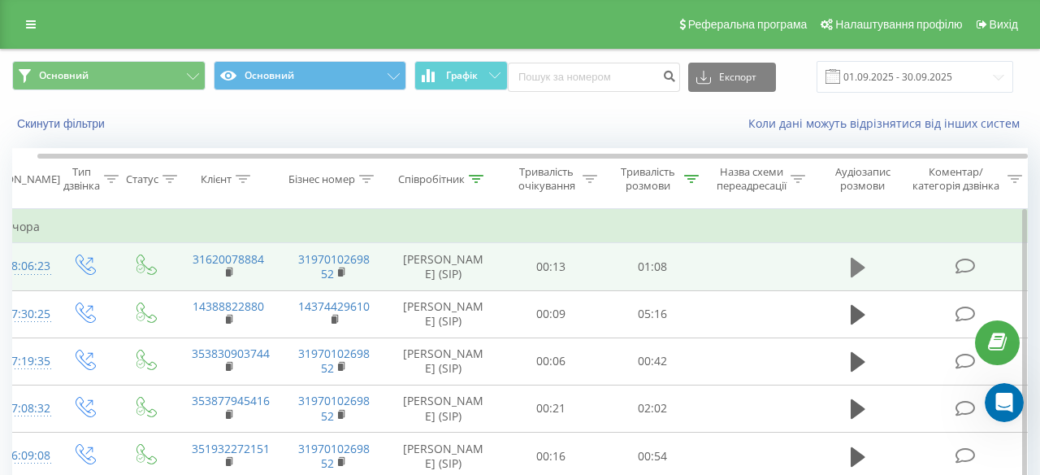
click at [858, 261] on icon at bounding box center [858, 267] width 15 height 23
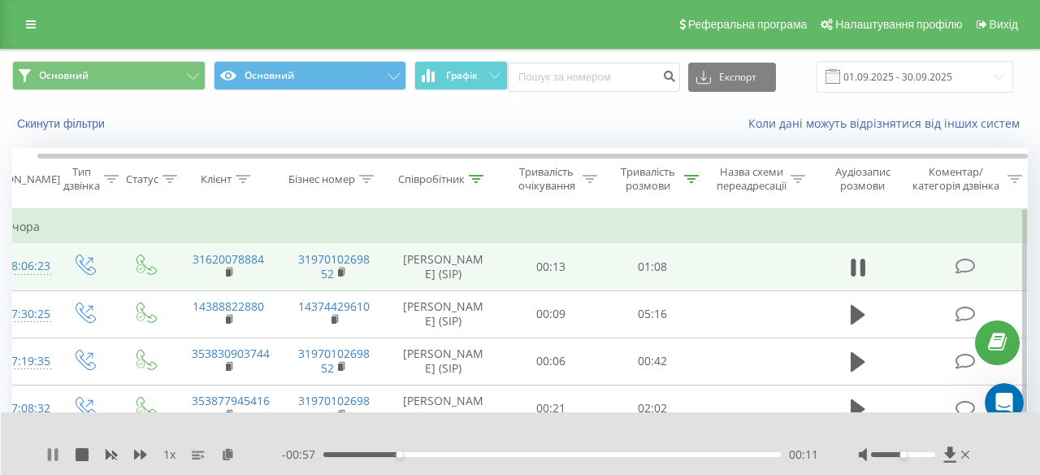
click at [53, 450] on icon at bounding box center [52, 454] width 13 height 13
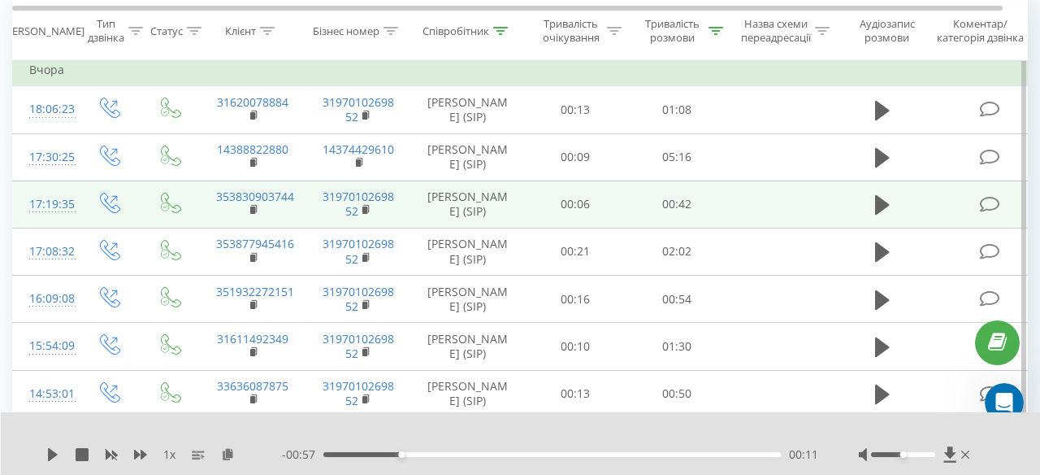
scroll to position [0, 1]
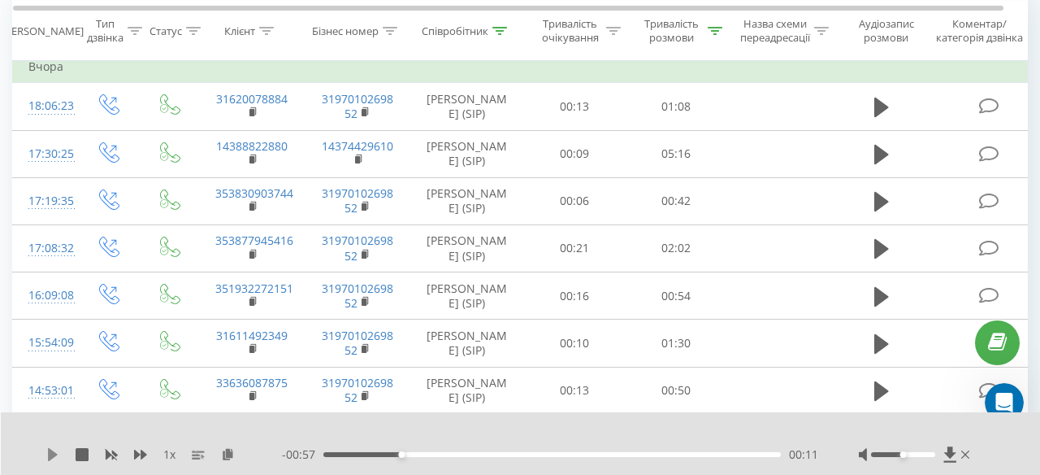
click at [55, 450] on icon at bounding box center [52, 454] width 13 height 13
click at [881, 103] on icon at bounding box center [882, 108] width 15 height 20
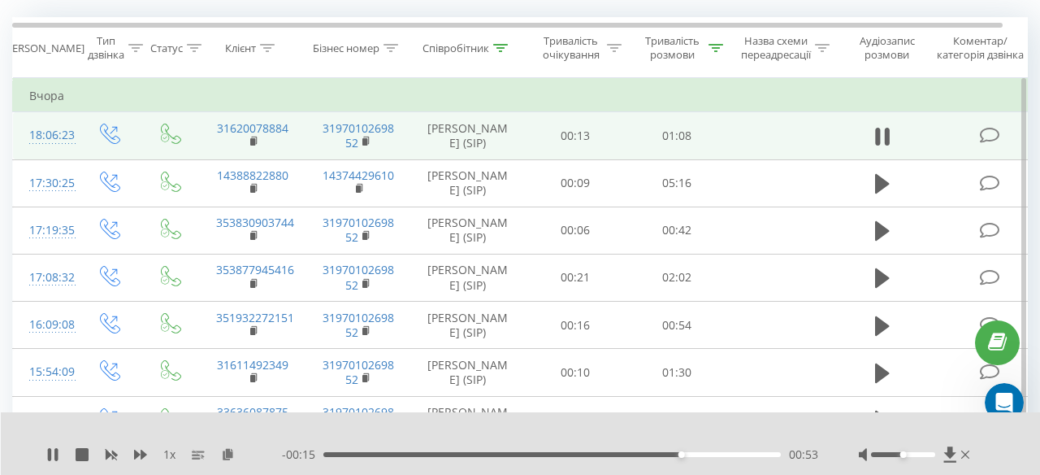
scroll to position [128, 0]
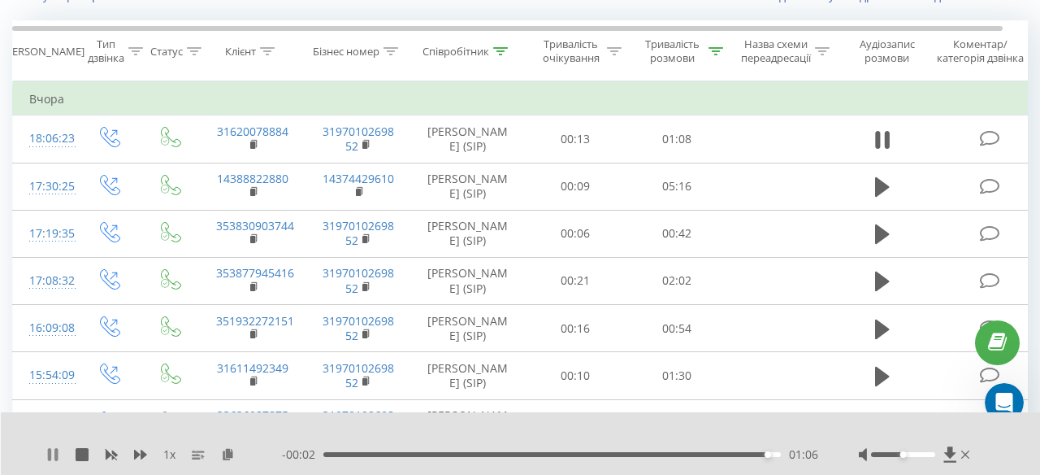
click at [51, 455] on icon at bounding box center [49, 454] width 3 height 13
click at [232, 451] on icon at bounding box center [228, 453] width 14 height 11
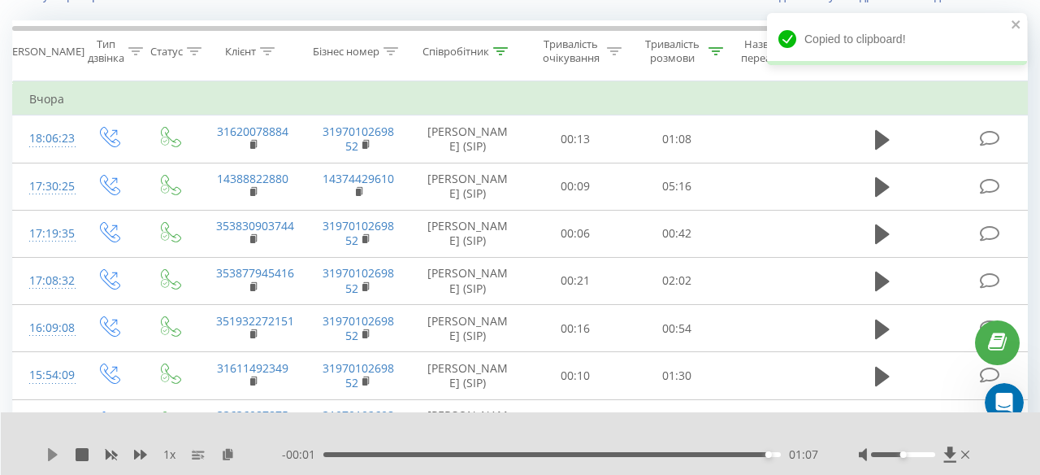
click at [50, 457] on icon at bounding box center [53, 454] width 10 height 13
click at [328, 453] on div "01:07" at bounding box center [553, 454] width 458 height 5
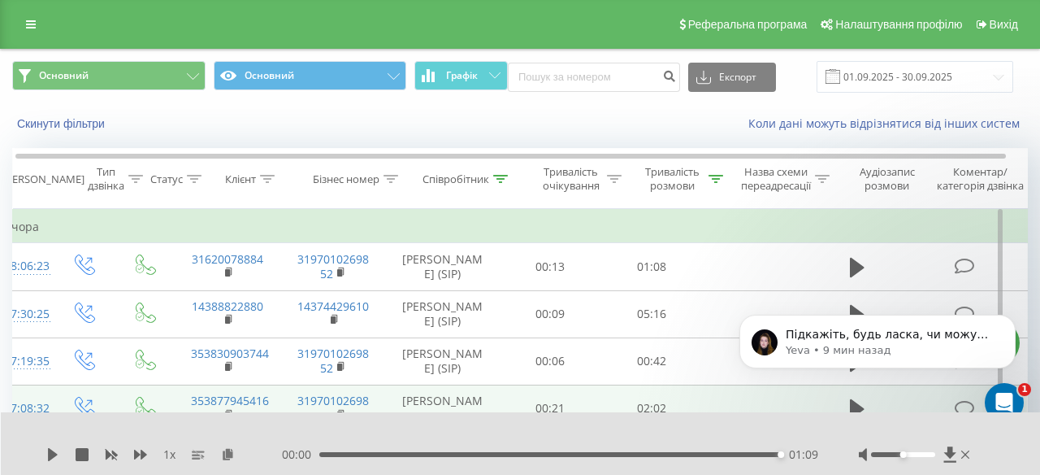
scroll to position [0, 25]
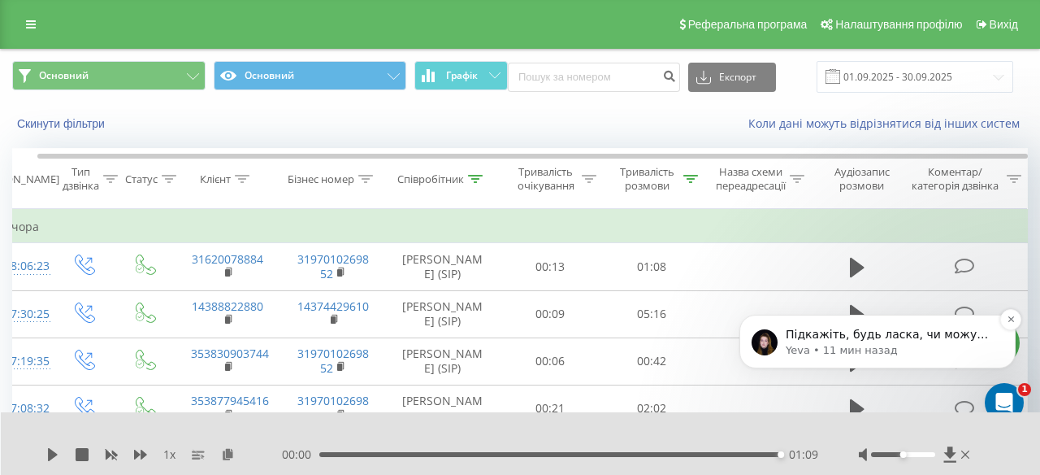
click at [896, 347] on p "Yeva • 11 мин назад" at bounding box center [891, 350] width 210 height 15
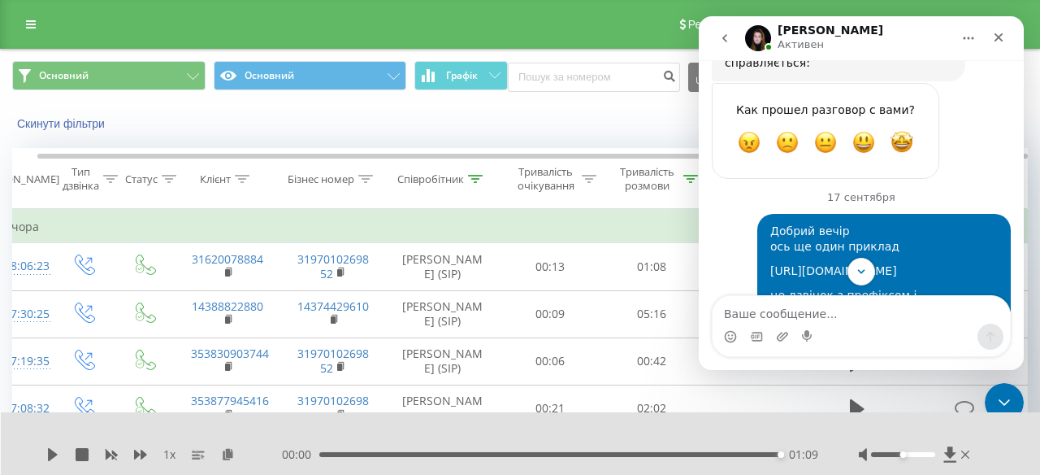
scroll to position [4046, 0]
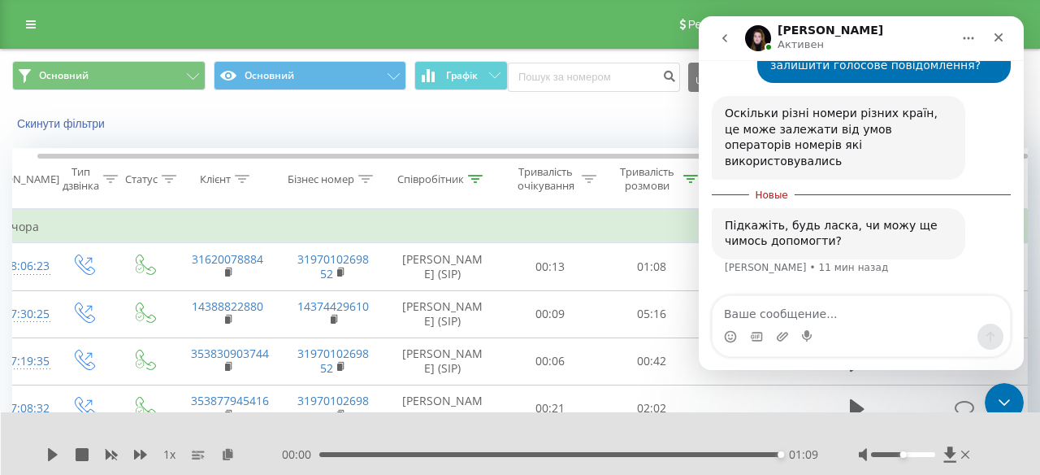
click at [832, 336] on div "Мессенджер Intercom" at bounding box center [862, 337] width 298 height 26
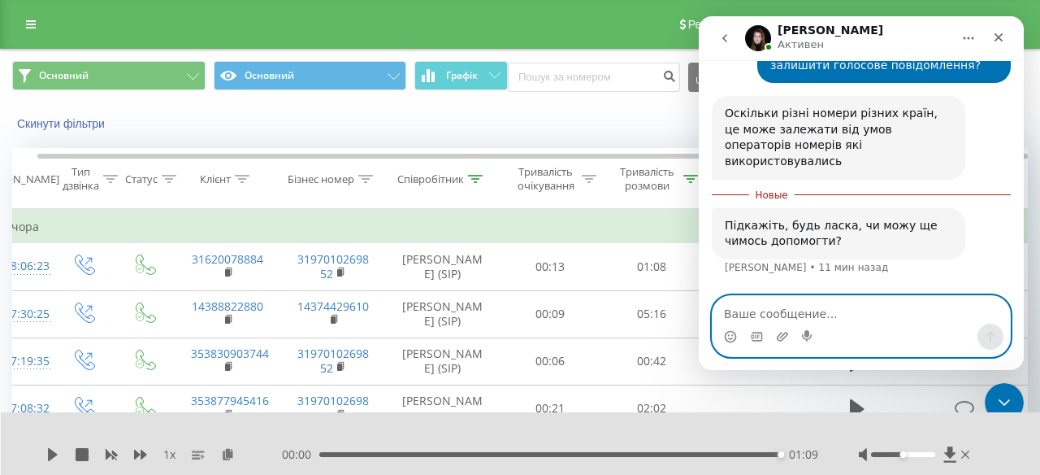
click at [804, 315] on textarea "Ваше сообщение..." at bounding box center [862, 310] width 298 height 28
type textarea "Ні, дякую! Гарного дня!"
click at [995, 337] on icon "Отправить сообщение…" at bounding box center [990, 336] width 13 height 13
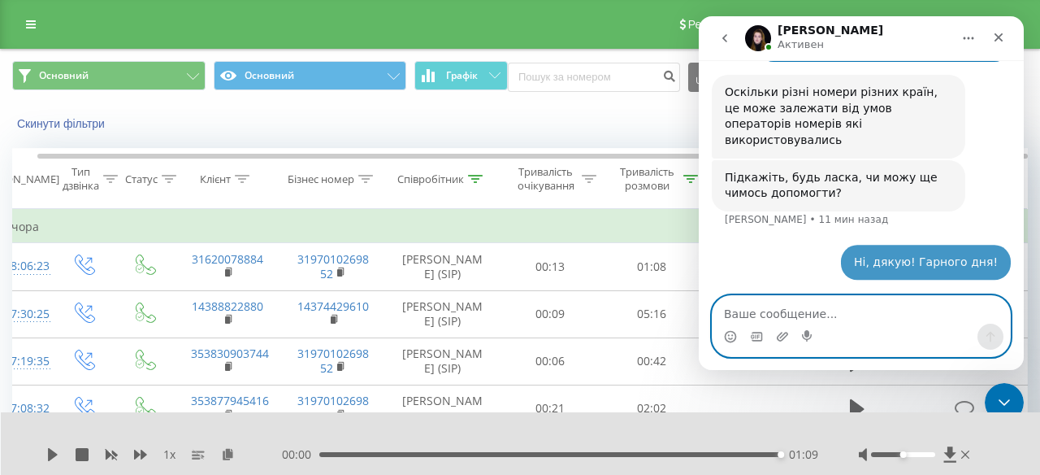
scroll to position [4068, 0]
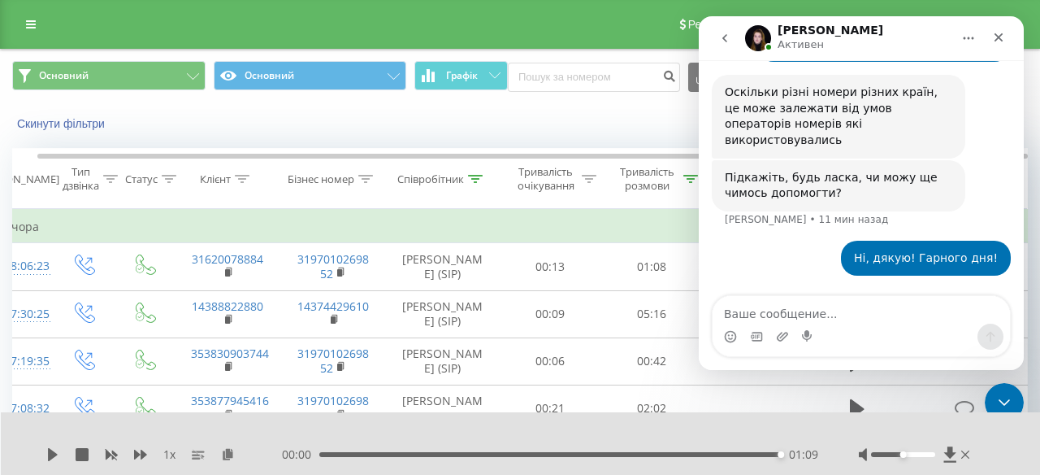
click at [460, 138] on div "Скинути фільтри Коли дані можуть відрізнятися вiд інших систем" at bounding box center [520, 123] width 1039 height 39
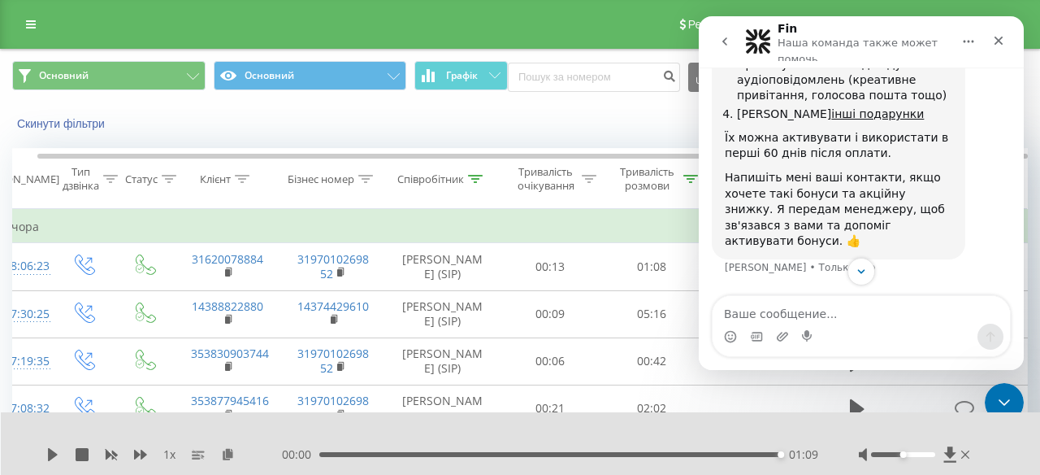
scroll to position [4507, 0]
click at [999, 30] on div "Закрыть" at bounding box center [998, 40] width 29 height 29
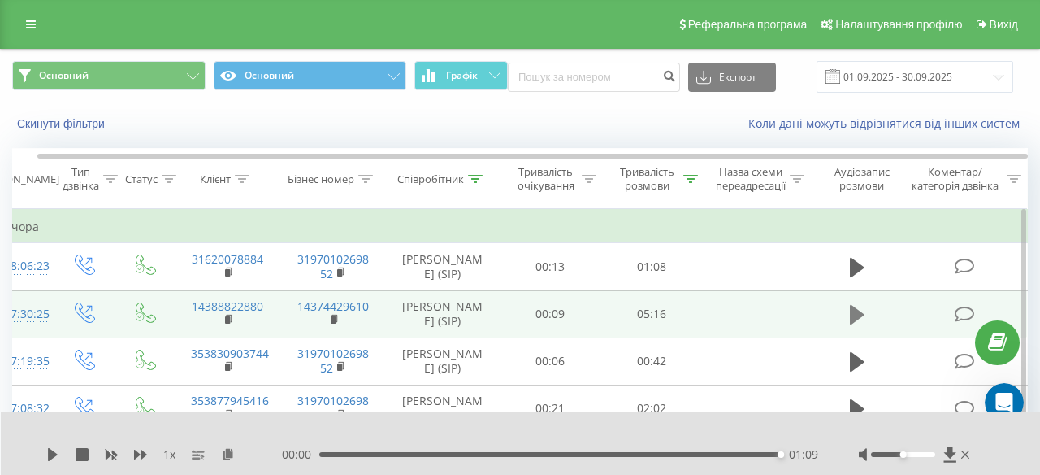
click at [859, 312] on icon at bounding box center [857, 315] width 15 height 20
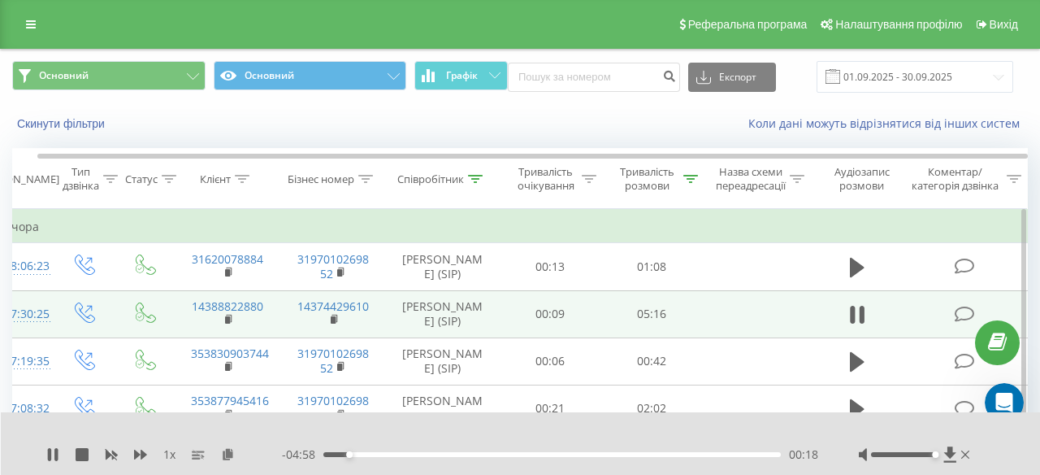
drag, startPoint x: 905, startPoint y: 455, endPoint x: 941, endPoint y: 457, distance: 36.6
click at [941, 457] on div at bounding box center [916, 454] width 115 height 16
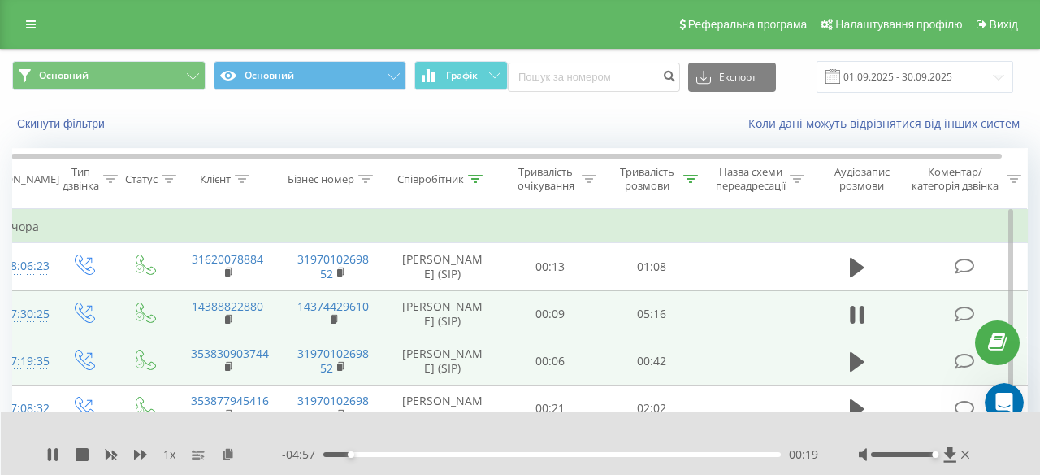
scroll to position [0, 0]
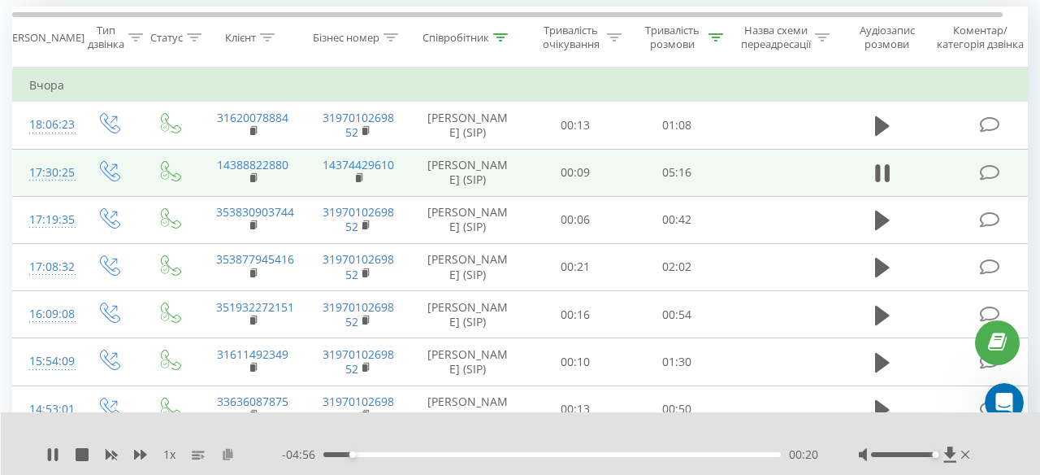
click at [230, 453] on icon at bounding box center [228, 453] width 14 height 11
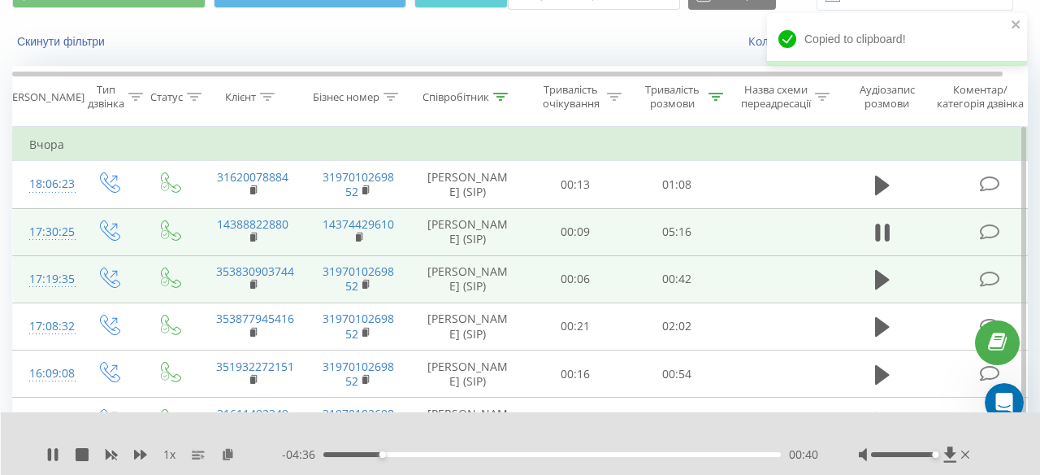
scroll to position [81, 0]
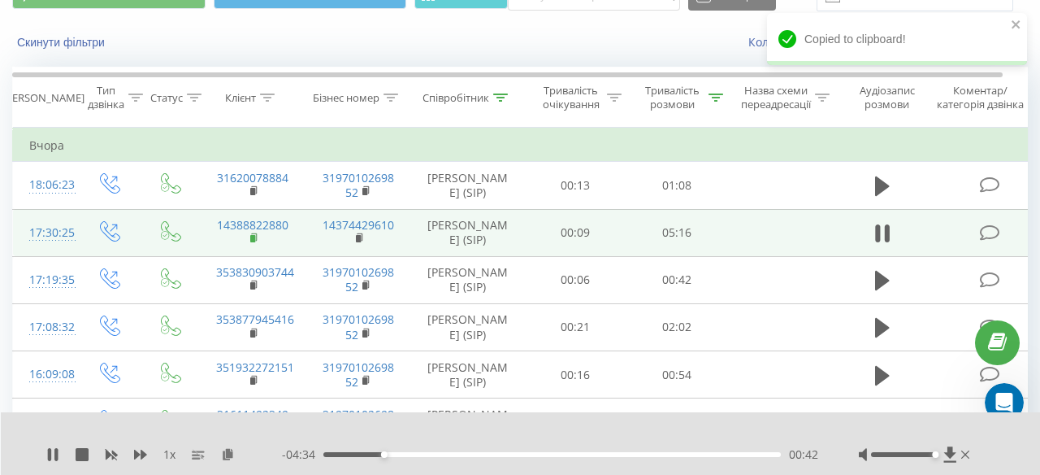
click at [252, 240] on rect at bounding box center [252, 238] width 5 height 7
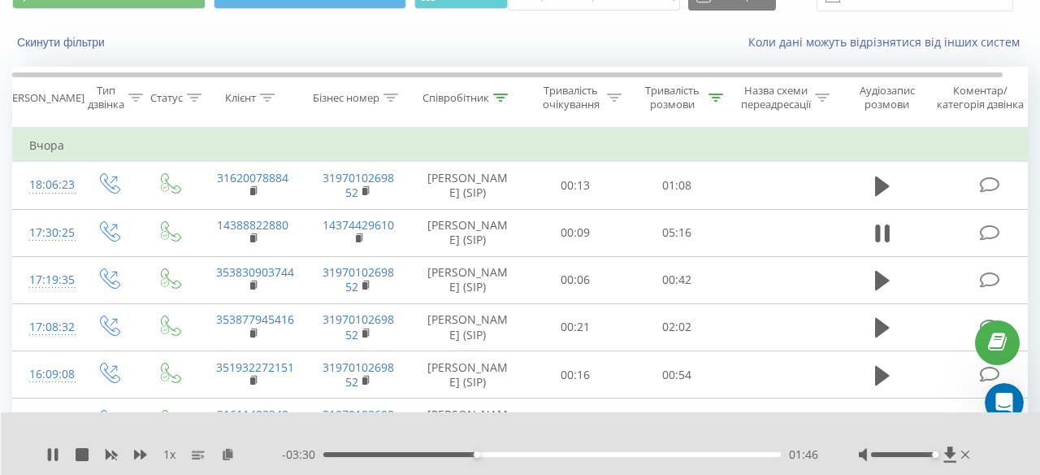
click at [376, 454] on div "01:46" at bounding box center [553, 454] width 458 height 5
click at [365, 452] on div "00:39" at bounding box center [553, 454] width 458 height 5
click at [53, 454] on icon at bounding box center [52, 454] width 13 height 13
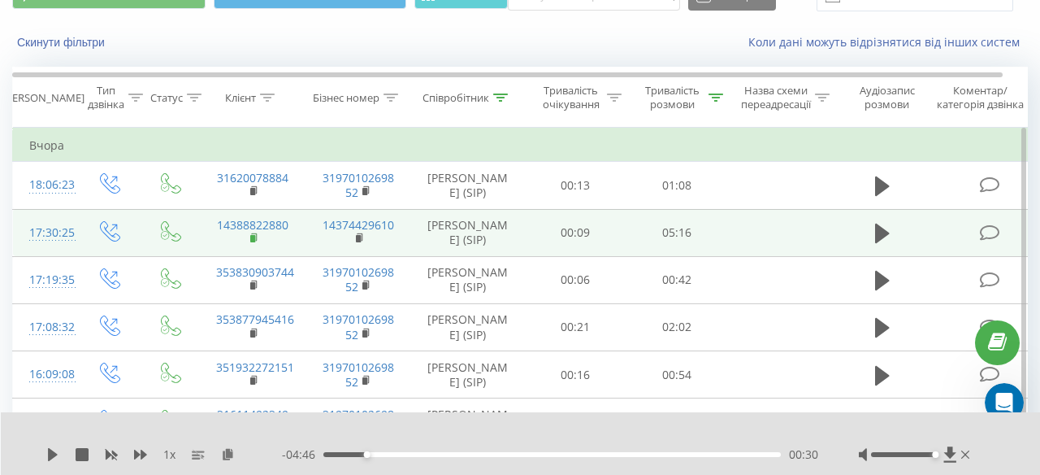
click at [254, 237] on rect at bounding box center [252, 238] width 5 height 7
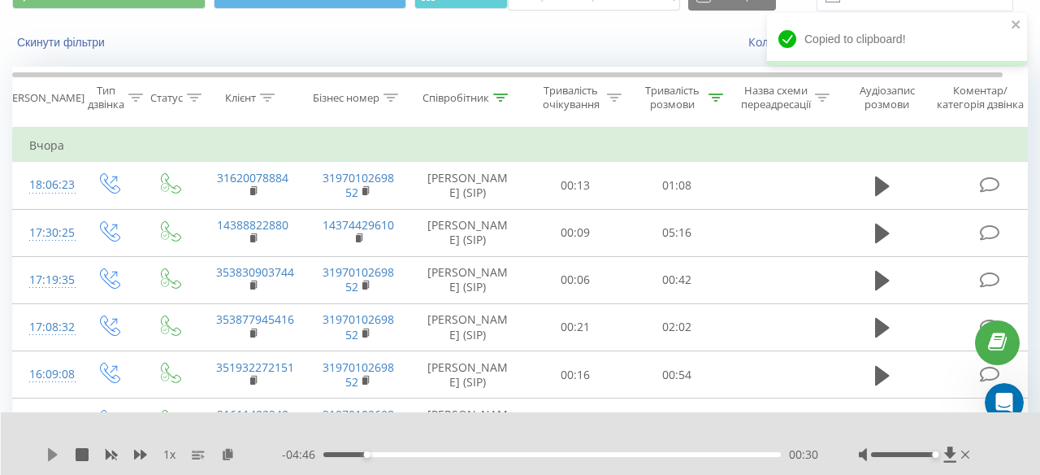
click at [50, 459] on icon at bounding box center [53, 454] width 10 height 13
click at [349, 453] on div "00:00" at bounding box center [553, 454] width 458 height 5
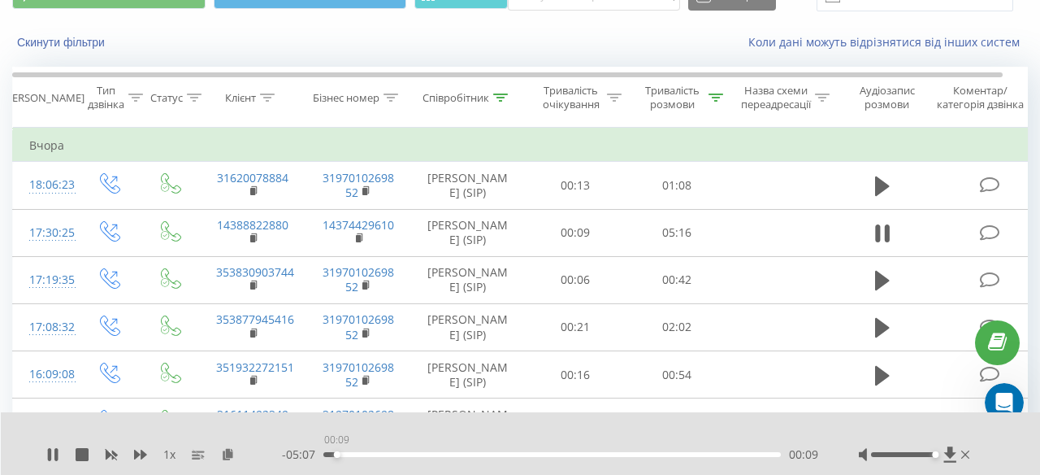
click at [337, 454] on div "00:09" at bounding box center [553, 454] width 458 height 5
click at [58, 454] on icon at bounding box center [55, 454] width 3 height 13
click at [46, 462] on div "1 x" at bounding box center [164, 454] width 236 height 16
click at [54, 452] on icon at bounding box center [53, 454] width 10 height 13
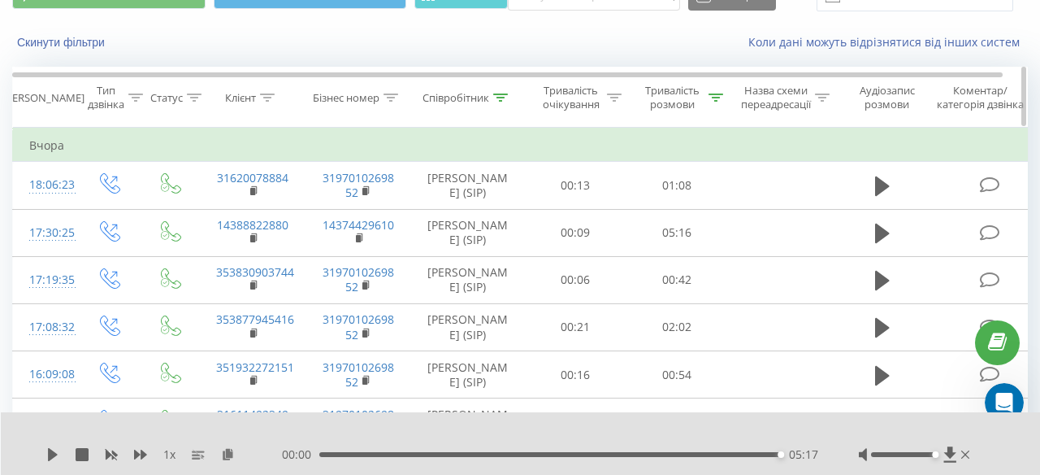
click at [505, 99] on icon at bounding box center [500, 97] width 15 height 8
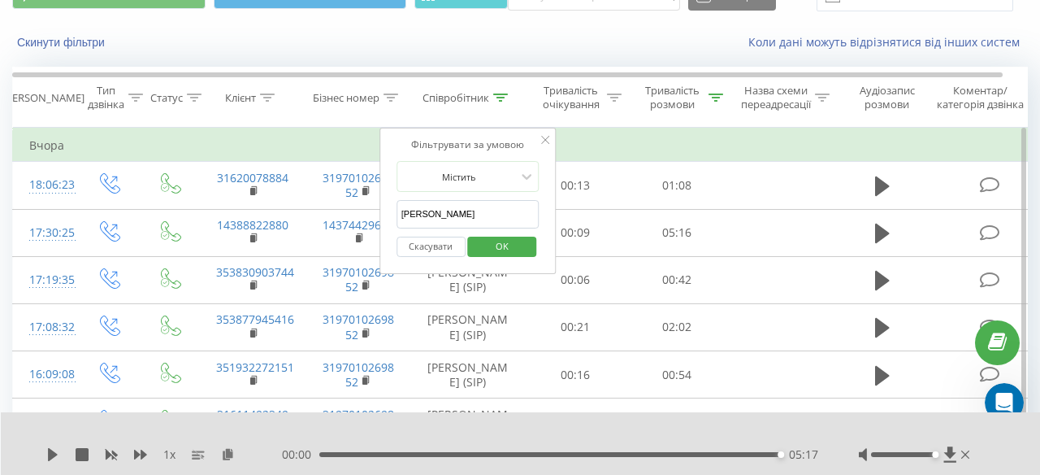
click at [475, 209] on input "[PERSON_NAME]" at bounding box center [468, 214] width 143 height 28
type input "[PERSON_NAME]"
click at [502, 245] on span "OK" at bounding box center [503, 245] width 46 height 25
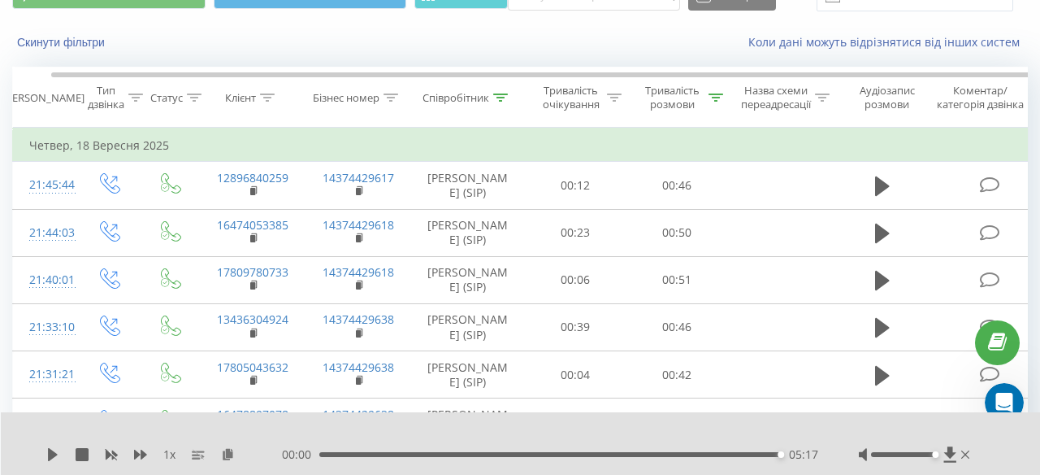
scroll to position [0, 18]
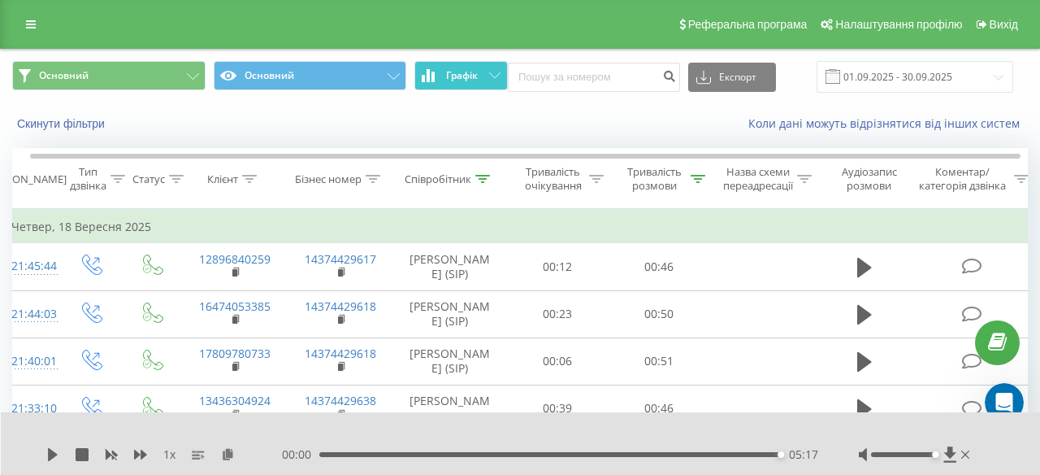
click at [454, 72] on span "Графік" at bounding box center [462, 75] width 32 height 11
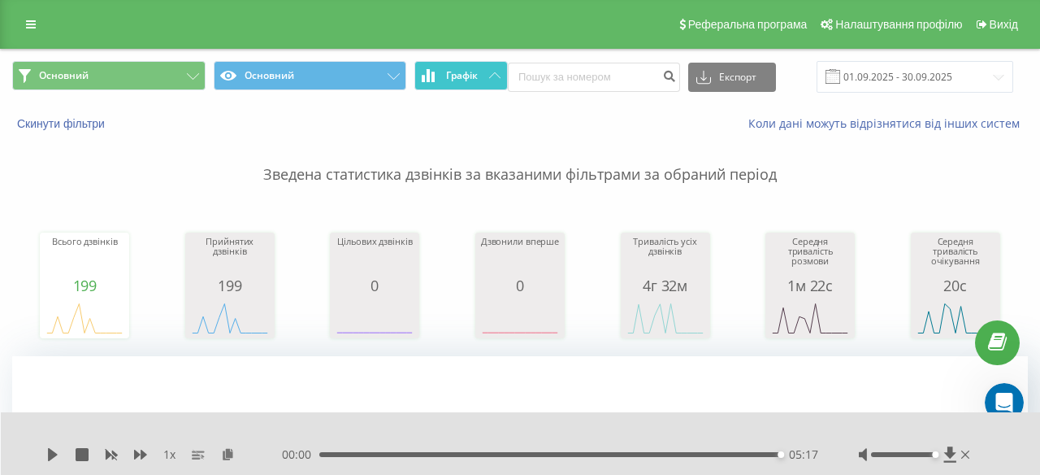
click at [449, 85] on button "Графік" at bounding box center [461, 75] width 93 height 29
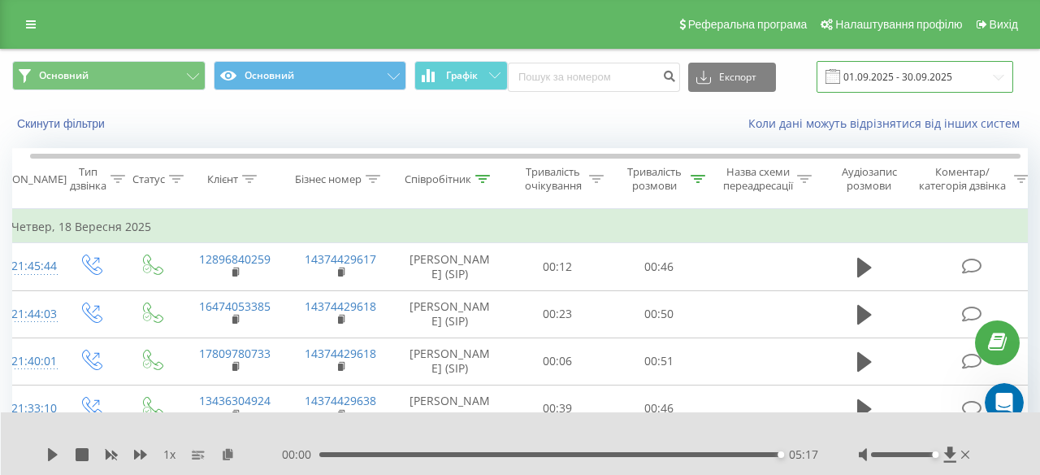
click at [889, 75] on input "[DATE] - [DATE]" at bounding box center [915, 77] width 197 height 32
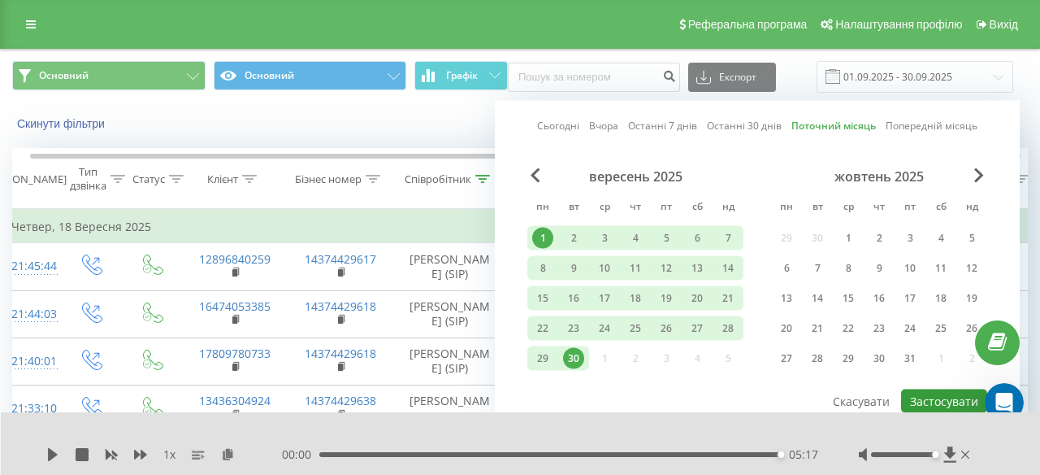
click at [941, 400] on button "Застосувати" at bounding box center [944, 401] width 86 height 24
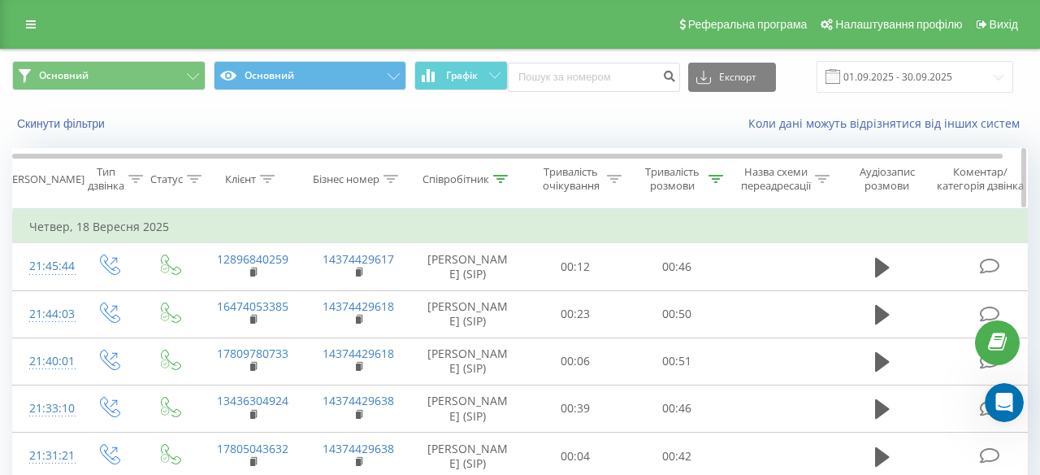
click at [507, 180] on icon at bounding box center [500, 179] width 15 height 8
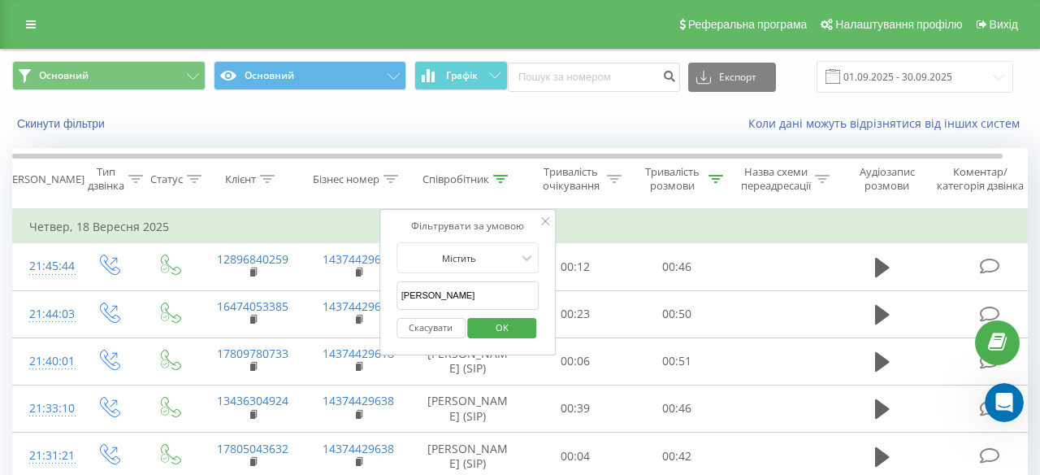
click at [510, 321] on span "OK" at bounding box center [503, 327] width 46 height 25
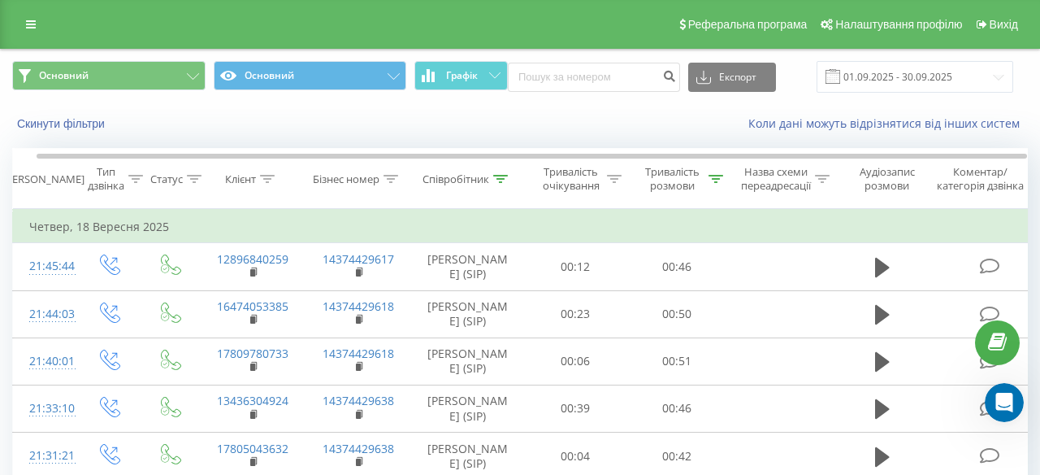
scroll to position [0, 12]
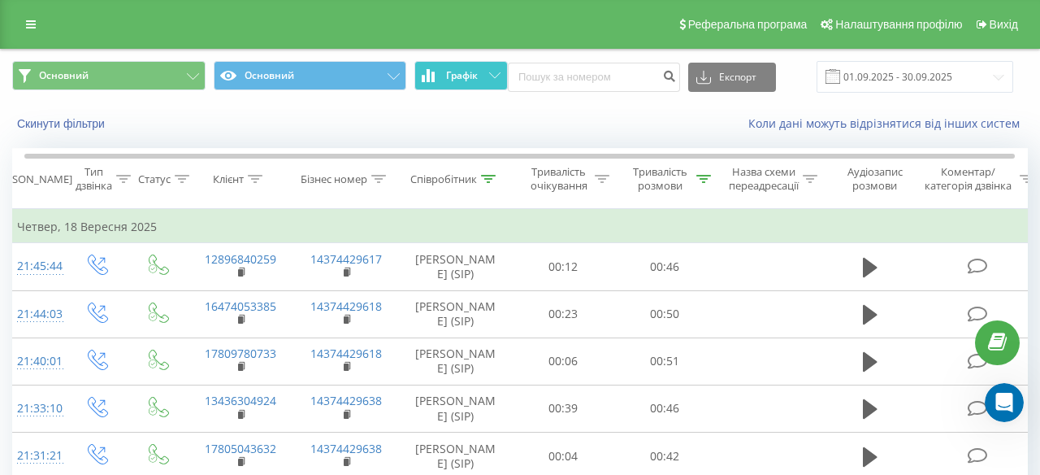
click at [448, 72] on span "Графік" at bounding box center [462, 75] width 32 height 11
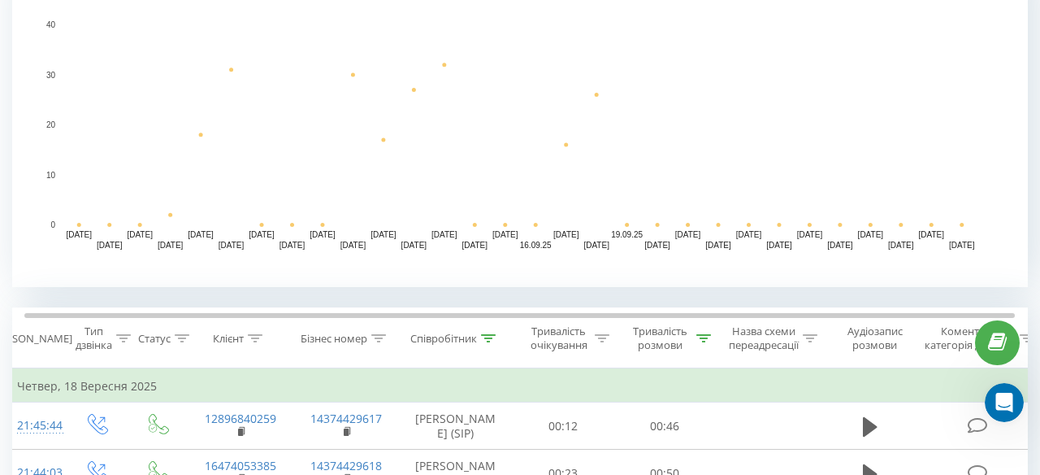
scroll to position [453, 0]
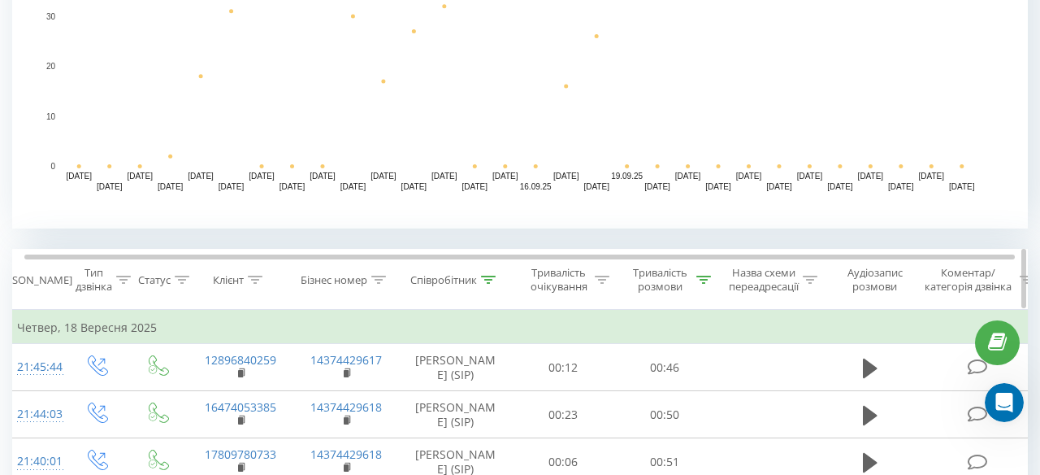
click at [698, 277] on icon at bounding box center [704, 280] width 15 height 8
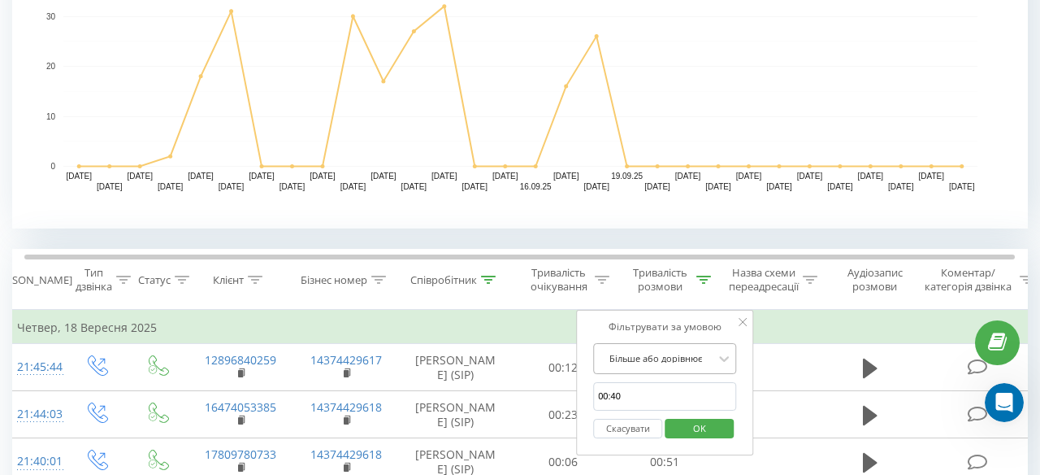
click at [712, 358] on div "Більше або дорівнює" at bounding box center [664, 358] width 143 height 31
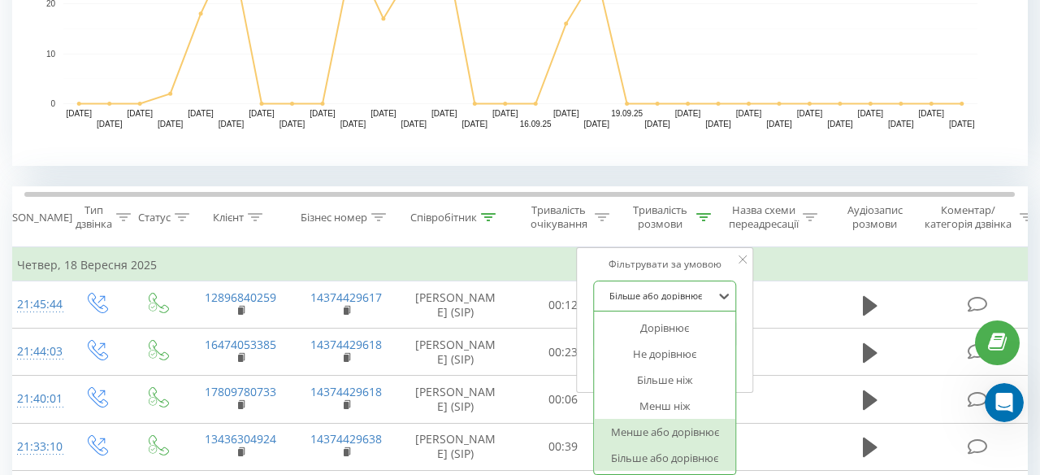
click at [740, 373] on div "Фільтрувати за умовою Менше або дорівнює, 5 of 6. 6 results available. Use Up a…" at bounding box center [664, 320] width 177 height 146
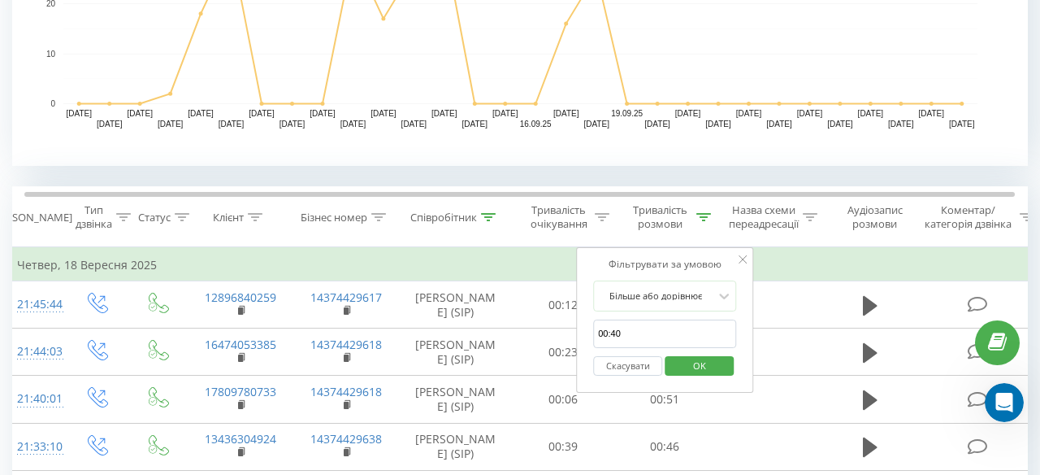
click at [654, 337] on input "00:40" at bounding box center [664, 333] width 143 height 28
click at [643, 369] on button "Скасувати" at bounding box center [627, 366] width 69 height 20
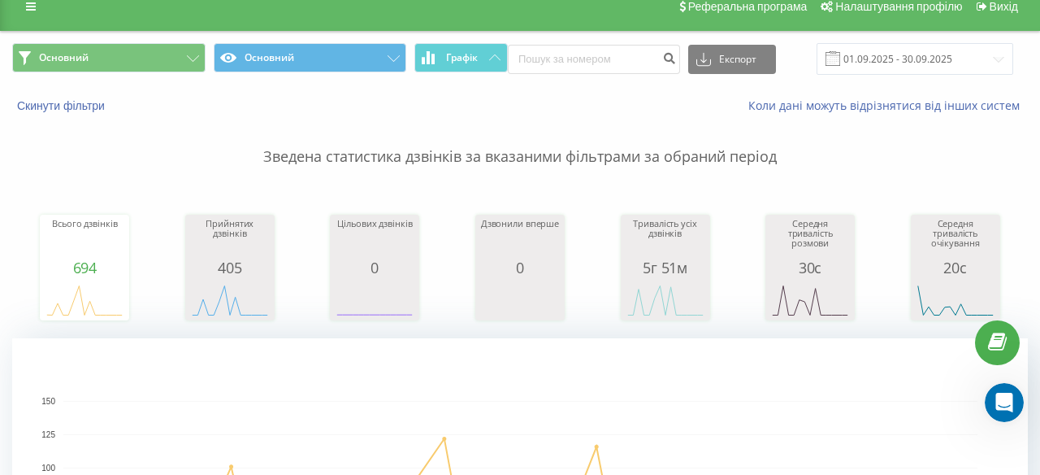
scroll to position [236, 0]
